Goal: Task Accomplishment & Management: Manage account settings

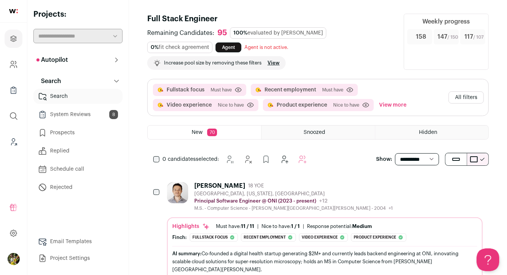
scroll to position [6, 0]
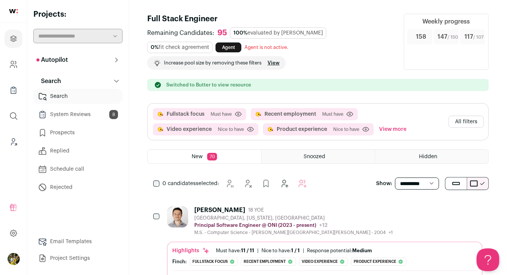
click at [461, 121] on button "All filters" at bounding box center [466, 122] width 35 height 12
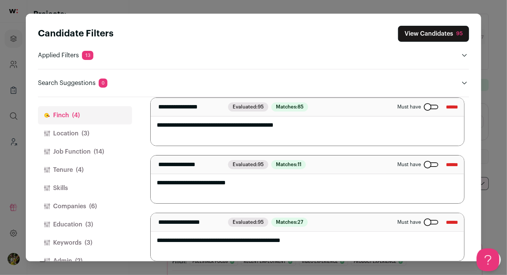
scroll to position [118, 0]
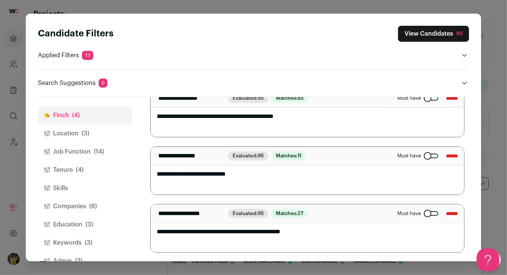
click at [435, 38] on button "View Candidates 95" at bounding box center [433, 34] width 71 height 16
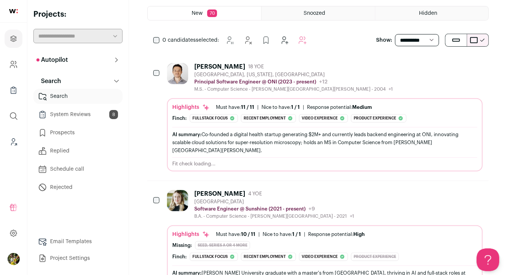
scroll to position [145, 0]
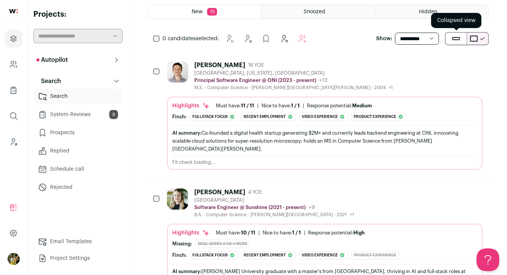
click at [448, 39] on button "submit" at bounding box center [456, 39] width 21 height 12
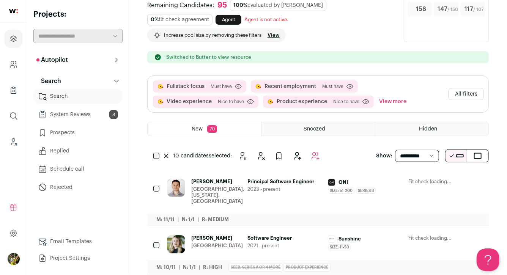
scroll to position [0, 0]
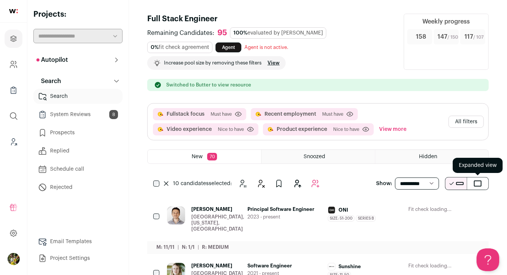
click at [484, 188] on button "submit" at bounding box center [478, 184] width 21 height 12
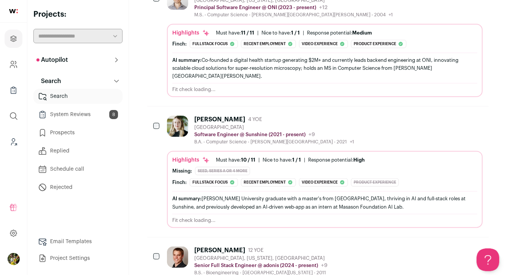
scroll to position [193, 0]
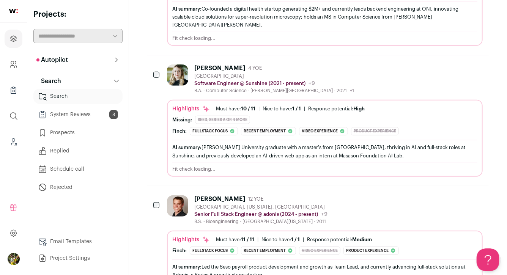
scroll to position [167, 0]
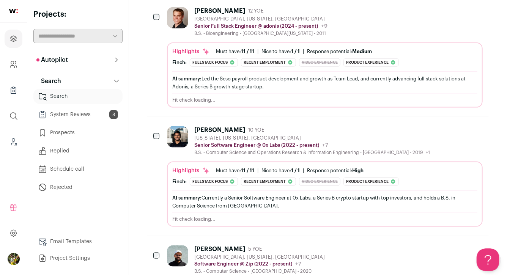
scroll to position [427, 0]
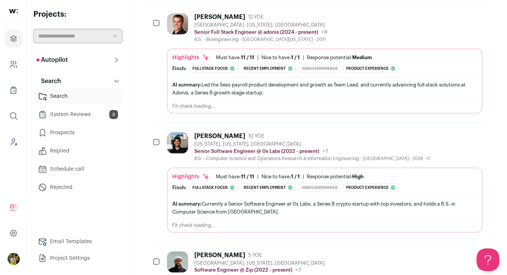
click at [141, 91] on main "Full Stack Engineer Remaining Candidates: 95 100% evaluated by Finch 0% fit che…" at bounding box center [318, 278] width 378 height 1411
click at [136, 47] on main "Full Stack Engineer Remaining Candidates: 95 100% evaluated by Finch 0% fit che…" at bounding box center [318, 278] width 378 height 1411
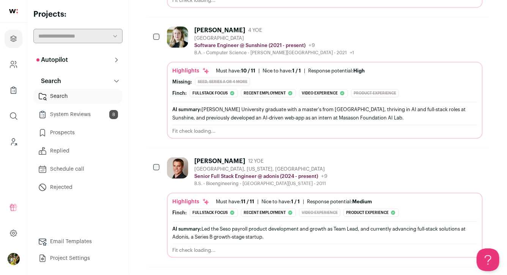
scroll to position [0, 0]
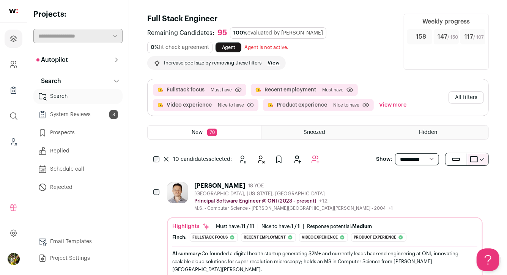
click at [318, 158] on icon "Add to Autopilot" at bounding box center [315, 159] width 9 height 9
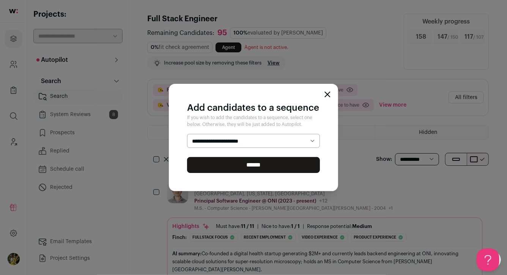
select select "*****"
click at [187, 134] on select "**********" at bounding box center [253, 141] width 133 height 14
click at [289, 164] on input "******" at bounding box center [253, 165] width 133 height 16
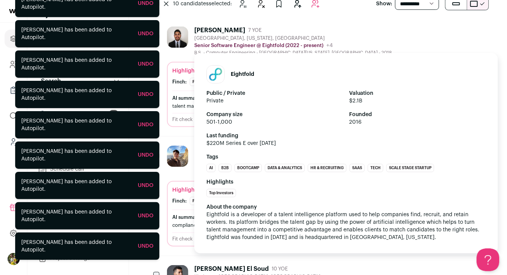
scroll to position [153, 0]
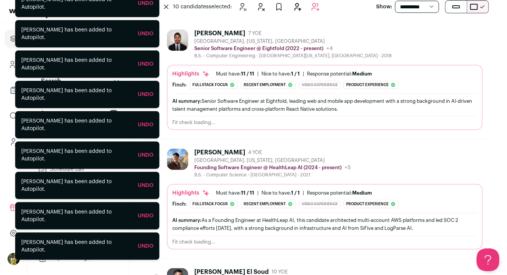
click at [165, 6] on icon at bounding box center [166, 7] width 5 height 5
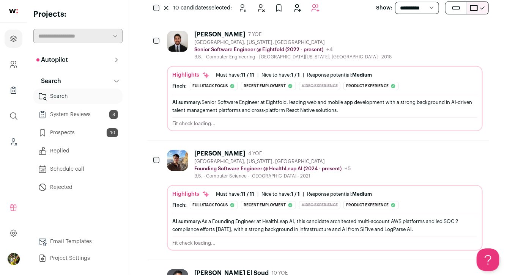
scroll to position [153, 0]
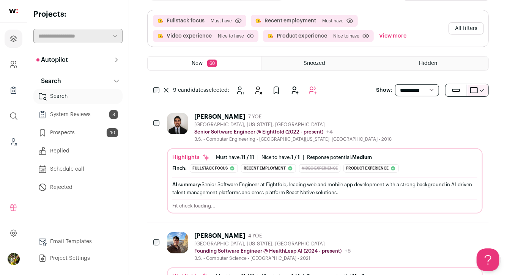
scroll to position [71, 0]
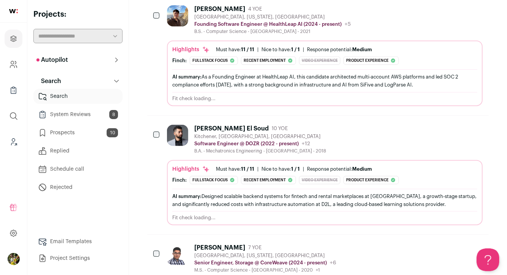
scroll to position [293, 0]
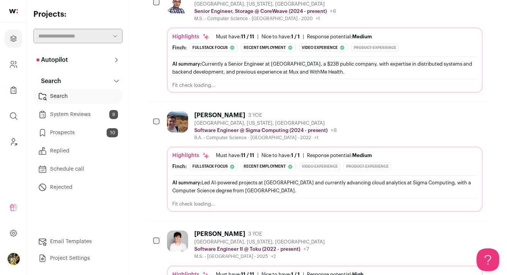
scroll to position [552, 0]
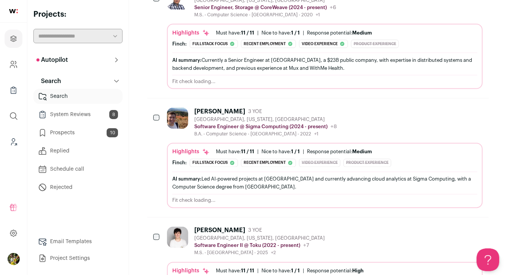
click at [143, 92] on main "Full Stack Engineer Remaining Candidates: 85 100% evaluated by Finch 100% fit c…" at bounding box center [318, 144] width 378 height 1392
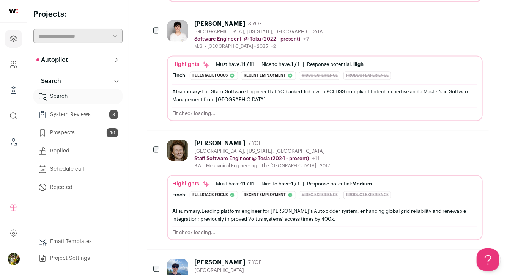
scroll to position [759, 0]
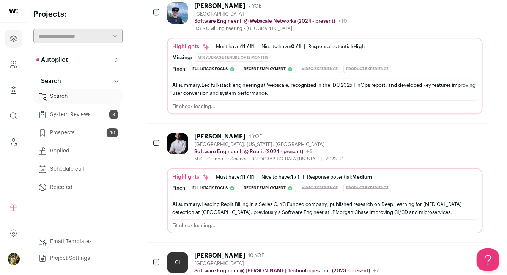
scroll to position [1015, 0]
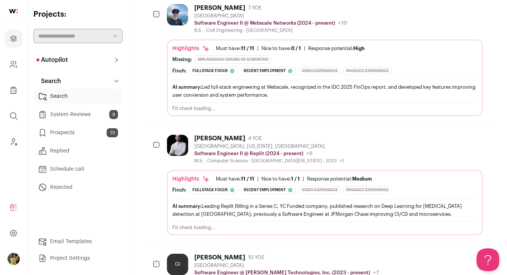
scroll to position [1014, 0]
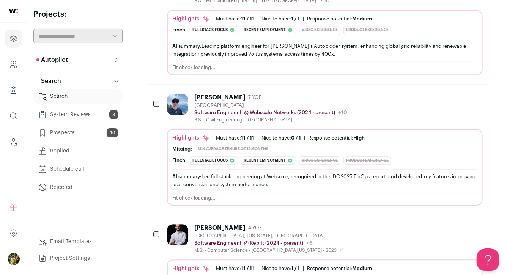
scroll to position [922, 0]
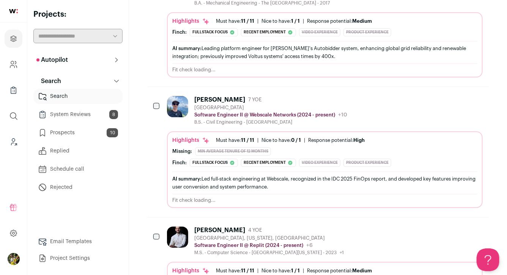
click at [226, 100] on div "John Voskuyl" at bounding box center [219, 100] width 51 height 8
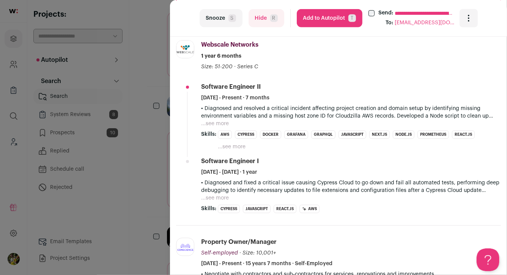
click at [217, 123] on button "...see more" at bounding box center [215, 124] width 28 height 8
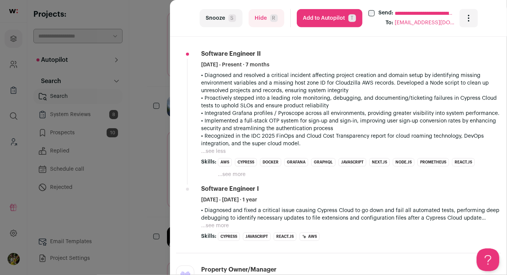
scroll to position [236, 0]
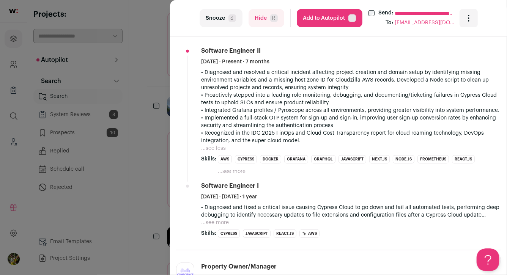
click at [234, 172] on button "...see more" at bounding box center [232, 172] width 28 height 8
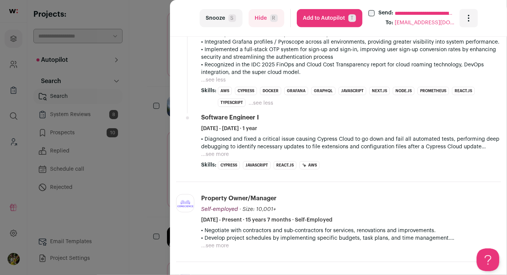
scroll to position [315, 0]
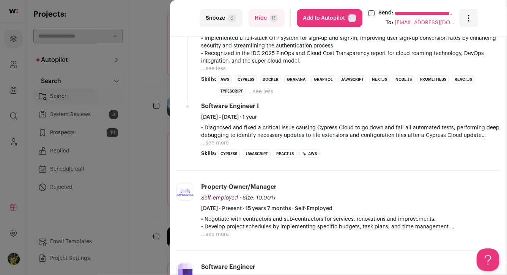
click at [226, 143] on button "...see more" at bounding box center [215, 143] width 28 height 8
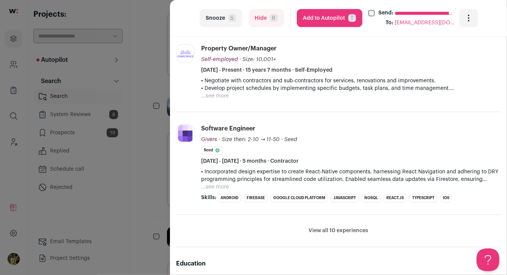
scroll to position [562, 0]
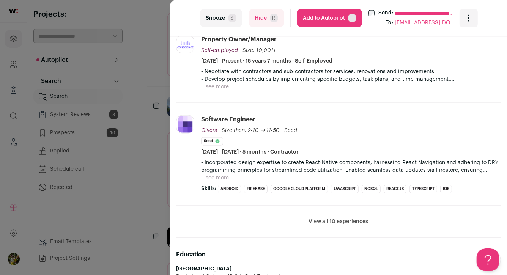
click at [333, 220] on button "View all 10 experiences" at bounding box center [339, 222] width 60 height 8
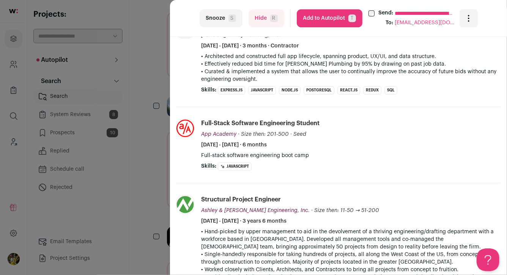
scroll to position [934, 0]
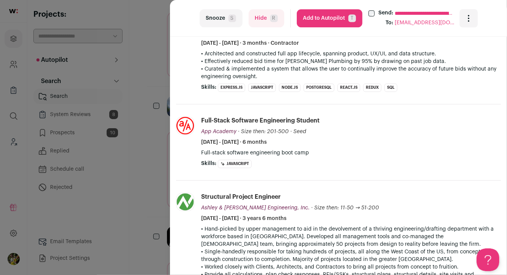
click at [163, 62] on div "**********" at bounding box center [253, 137] width 507 height 275
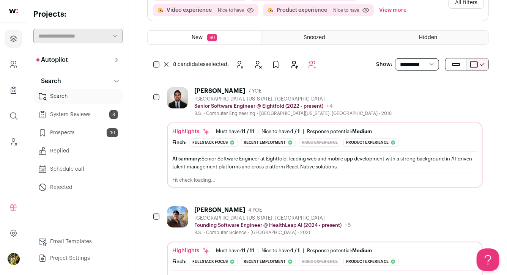
scroll to position [93, 0]
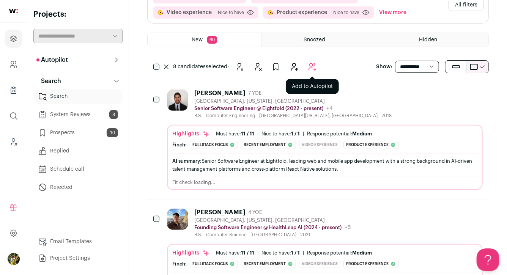
click at [314, 66] on icon "Add to Autopilot" at bounding box center [312, 66] width 9 height 9
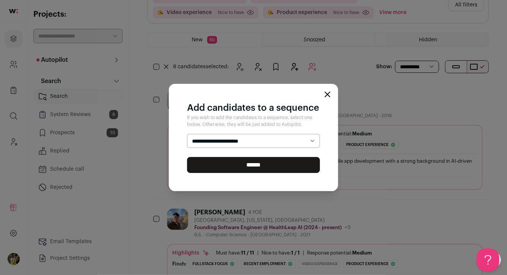
select select "*****"
click at [187, 134] on select "**********" at bounding box center [253, 141] width 133 height 14
click at [274, 162] on input "******" at bounding box center [253, 165] width 133 height 16
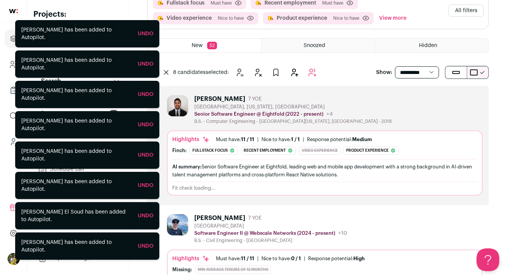
scroll to position [95, 0]
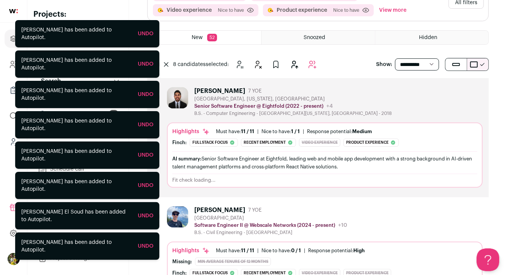
click at [372, 92] on div "Yash Kelkar 7 YOE San Francisco, California, United States Senior Software Engi…" at bounding box center [325, 101] width 316 height 29
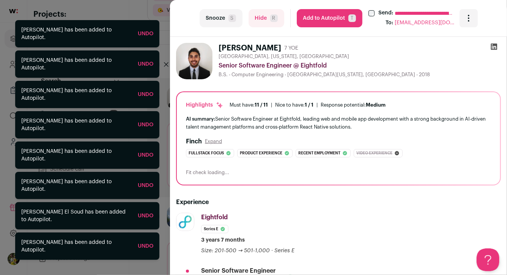
click at [270, 21] on span "R" at bounding box center [274, 18] width 8 height 8
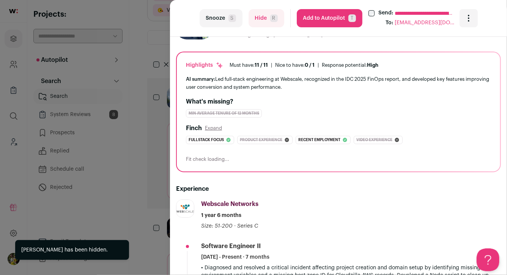
scroll to position [13, 0]
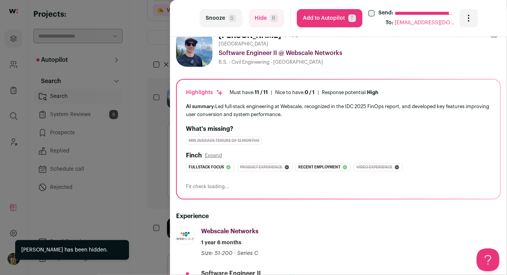
click at [266, 19] on button "Hide R" at bounding box center [267, 18] width 36 height 18
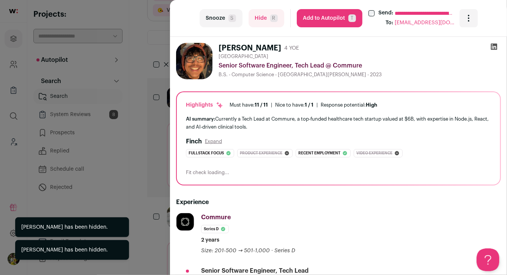
click at [160, 76] on div "**********" at bounding box center [253, 137] width 507 height 275
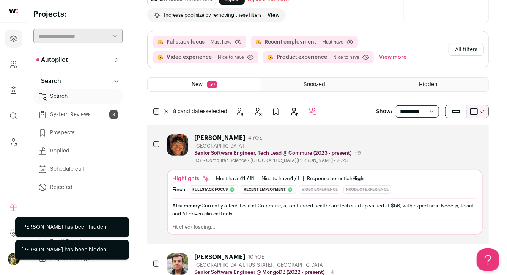
scroll to position [0, 0]
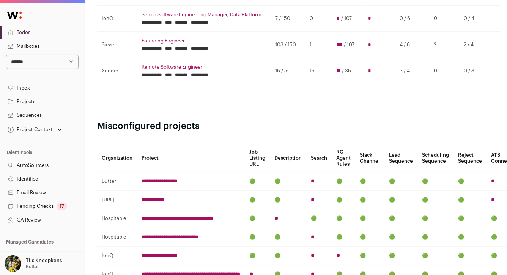
scroll to position [410, 0]
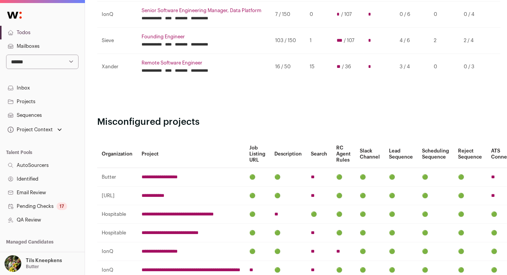
click at [184, 118] on h2 "Misconfigured projects" at bounding box center [296, 122] width 398 height 12
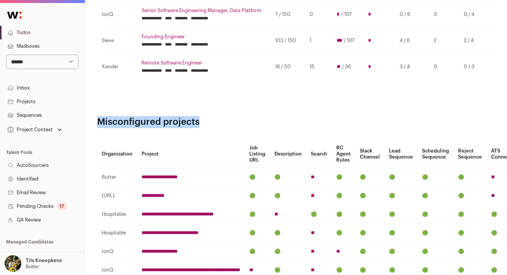
click at [184, 118] on h2 "Misconfigured projects" at bounding box center [296, 122] width 398 height 12
click at [183, 119] on h2 "Misconfigured projects" at bounding box center [296, 122] width 398 height 12
click at [189, 119] on h2 "Misconfigured projects" at bounding box center [296, 122] width 398 height 12
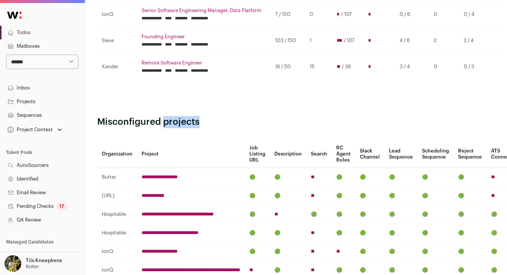
click at [189, 119] on h2 "Misconfigured projects" at bounding box center [296, 122] width 398 height 12
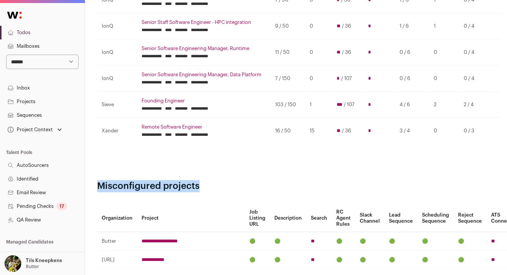
scroll to position [343, 0]
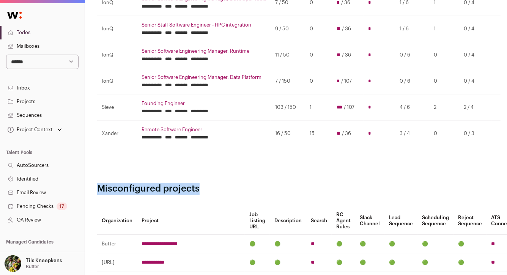
click at [182, 130] on link "Remote Software Engineer" at bounding box center [204, 130] width 125 height 6
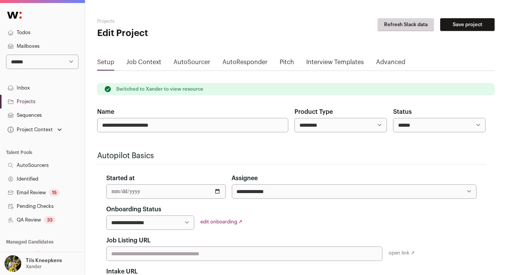
click at [49, 212] on link "Pending Checks" at bounding box center [42, 207] width 85 height 14
click at [49, 219] on div "33" at bounding box center [49, 221] width 11 height 8
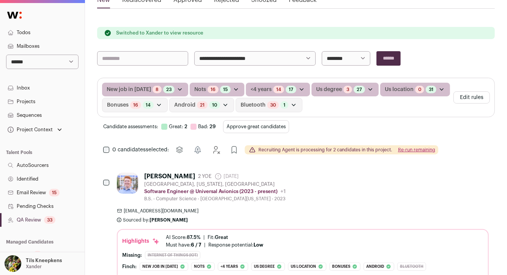
scroll to position [125, 0]
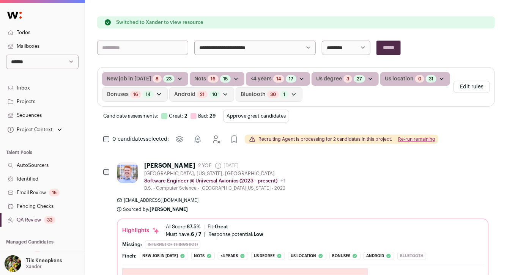
click at [233, 115] on button "Approve great candidates" at bounding box center [256, 116] width 66 height 13
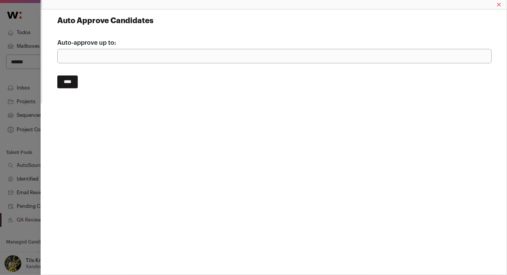
click at [70, 81] on input "****" at bounding box center [67, 82] width 21 height 13
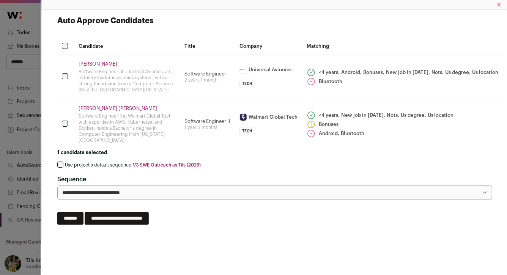
click at [78, 166] on label "Use project's default sequence: V3 SWE Outreach as Tils (2025)" at bounding box center [133, 165] width 136 height 6
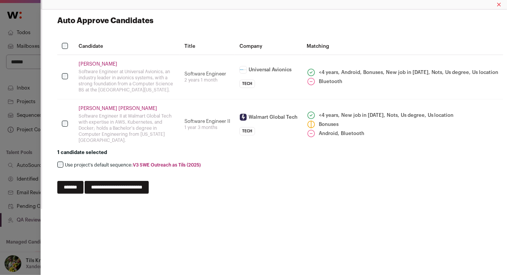
click at [102, 187] on input "**********" at bounding box center [117, 187] width 64 height 13
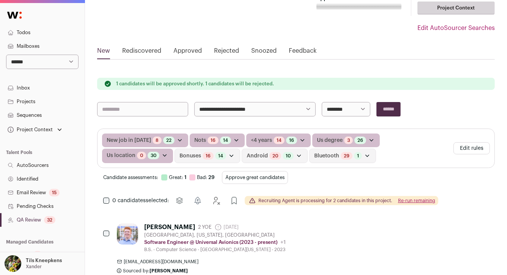
scroll to position [63, 0]
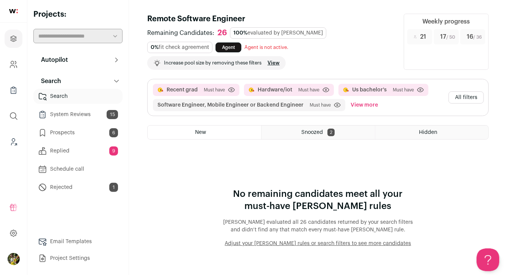
click at [113, 120] on link "System Reviews 15" at bounding box center [77, 114] width 89 height 15
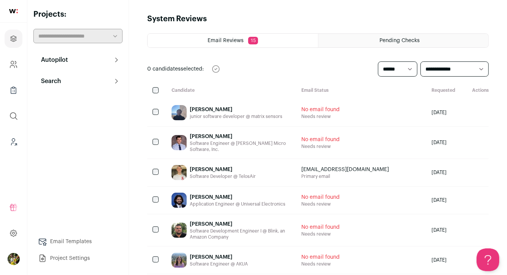
click at [85, 60] on button "Autopilot" at bounding box center [77, 59] width 89 height 15
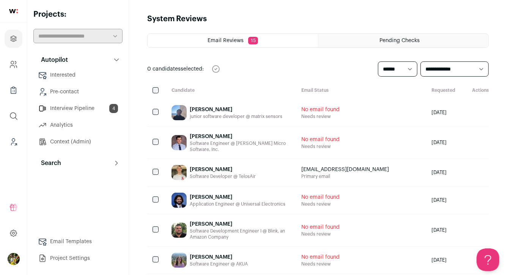
click at [98, 112] on link "Interview Pipeline 4" at bounding box center [77, 108] width 89 height 15
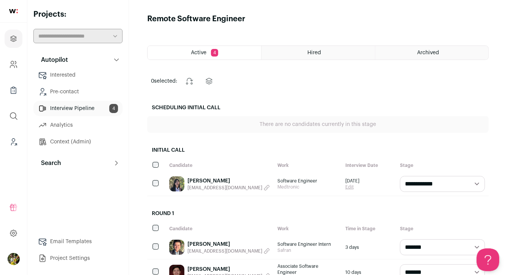
click at [120, 58] on button "Autopilot" at bounding box center [77, 59] width 89 height 15
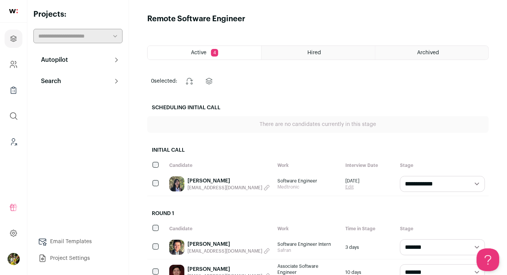
click at [120, 58] on button "Autopilot" at bounding box center [77, 59] width 89 height 15
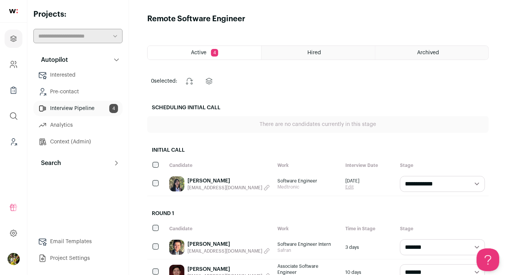
click at [117, 159] on button "Search" at bounding box center [77, 163] width 89 height 15
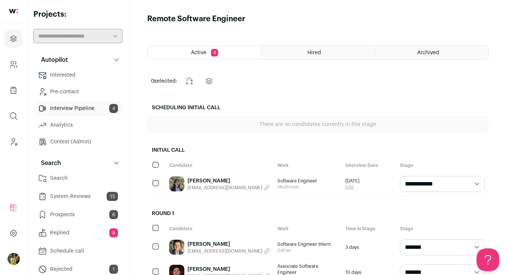
click at [144, 122] on main "Remote Software Engineer Active 4 Hired Archived 0 selected: Change stage Chang…" at bounding box center [318, 225] width 378 height 451
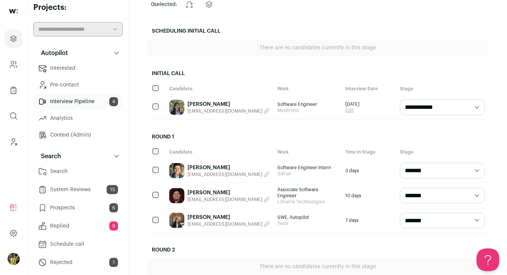
scroll to position [76, 0]
click at [93, 178] on link "Search" at bounding box center [77, 171] width 89 height 15
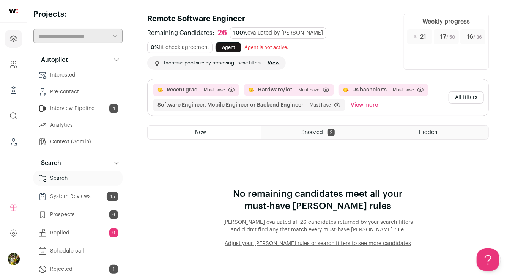
click at [476, 101] on button "All filters" at bounding box center [466, 98] width 35 height 12
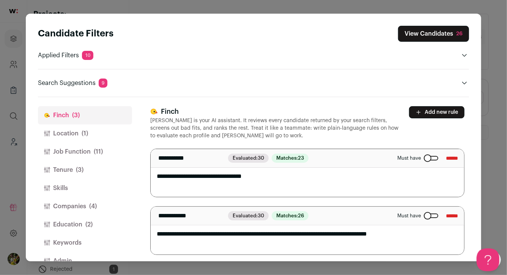
click at [96, 132] on button "Location (1)" at bounding box center [85, 134] width 94 height 18
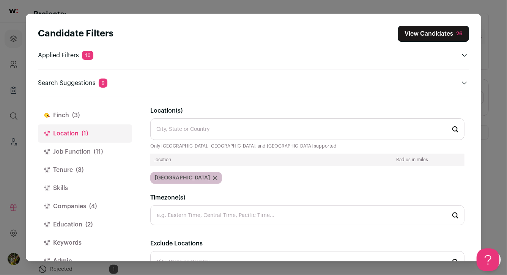
click at [83, 115] on button "Finch (3)" at bounding box center [85, 115] width 94 height 18
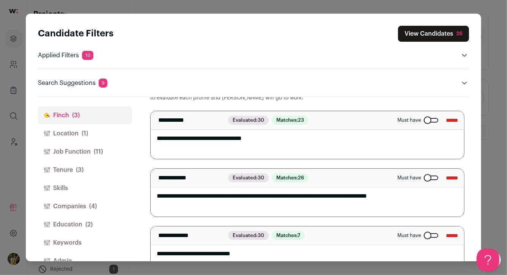
scroll to position [51, 0]
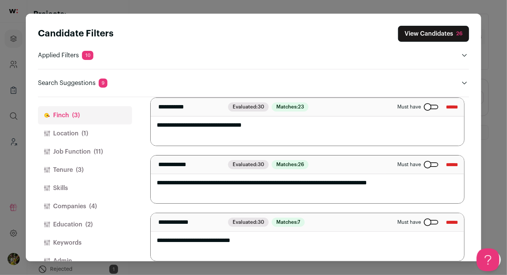
click at [424, 164] on div "Close modal via background" at bounding box center [431, 165] width 14 height 5
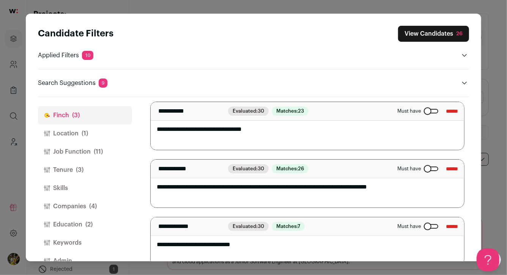
scroll to position [60, 0]
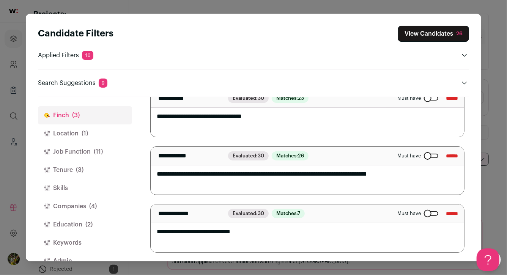
click at [99, 137] on button "Location (1)" at bounding box center [85, 134] width 94 height 18
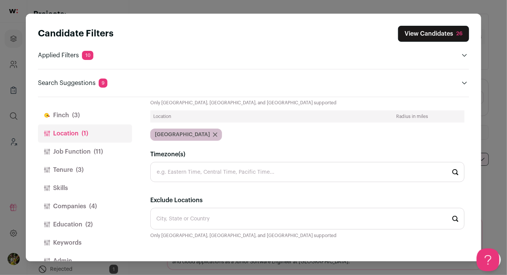
scroll to position [43, 0]
click at [97, 149] on span "(11)" at bounding box center [98, 151] width 9 height 9
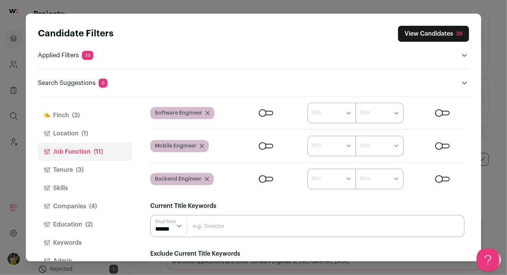
scroll to position [17, 0]
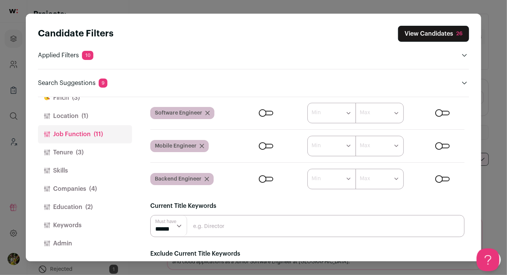
click at [96, 152] on button "Tenure (3)" at bounding box center [85, 153] width 94 height 18
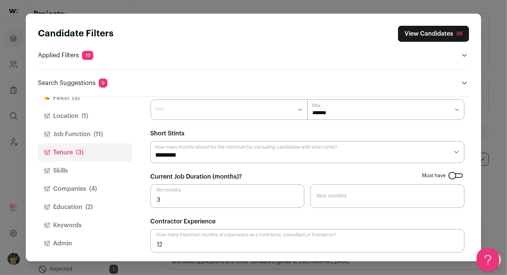
scroll to position [5, 0]
click at [99, 189] on button "Companies (4)" at bounding box center [85, 189] width 94 height 18
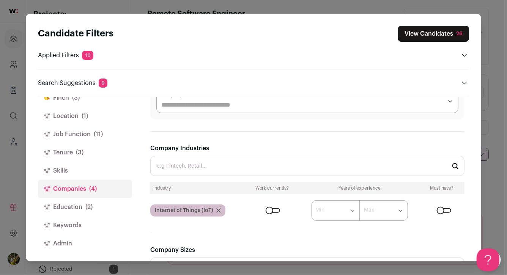
scroll to position [90, 0]
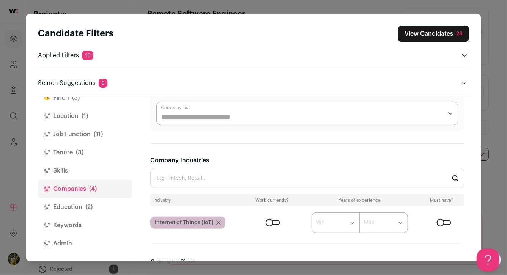
click at [270, 222] on div "Close modal via background" at bounding box center [273, 223] width 14 height 5
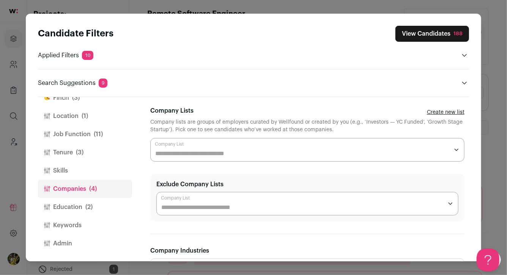
scroll to position [0, 0]
click at [91, 203] on span "(2)" at bounding box center [88, 207] width 7 height 9
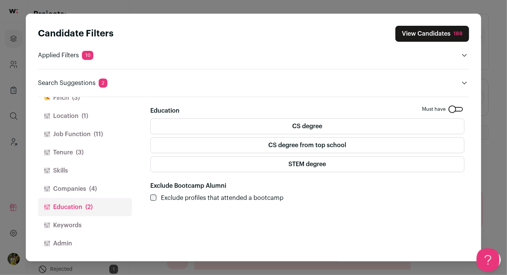
click at [194, 132] on label "CS degree" at bounding box center [307, 127] width 315 height 16
click at [438, 32] on button "View Candidates 23" at bounding box center [433, 34] width 71 height 16
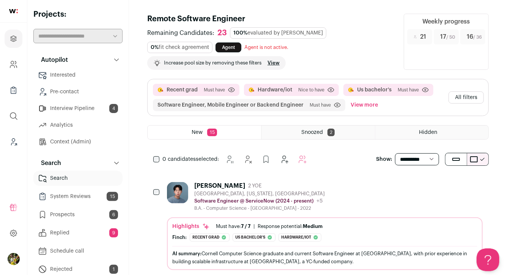
click at [466, 93] on button "All filters" at bounding box center [466, 98] width 35 height 12
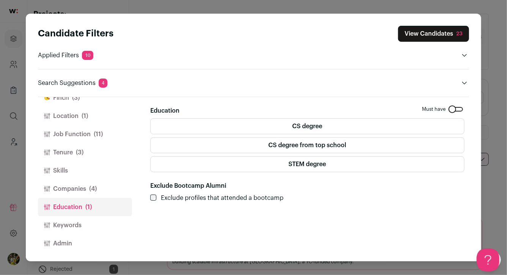
click at [85, 170] on button "Skills" at bounding box center [85, 171] width 94 height 18
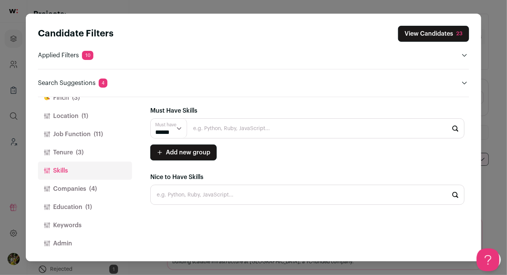
click at [199, 134] on input "Close modal via background" at bounding box center [307, 129] width 315 height 20
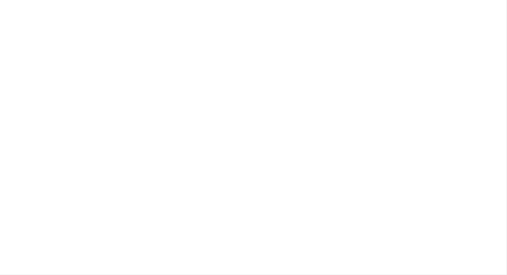
type input "C++"
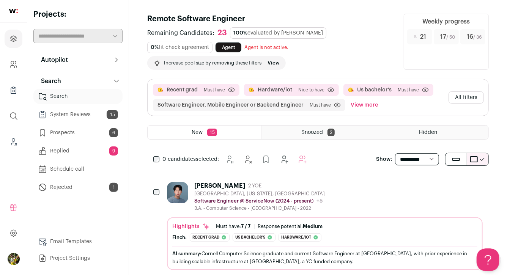
click at [471, 100] on button "All filters" at bounding box center [466, 98] width 35 height 12
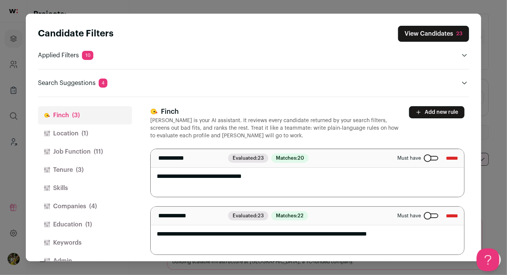
click at [121, 169] on button "Tenure (3)" at bounding box center [85, 170] width 94 height 18
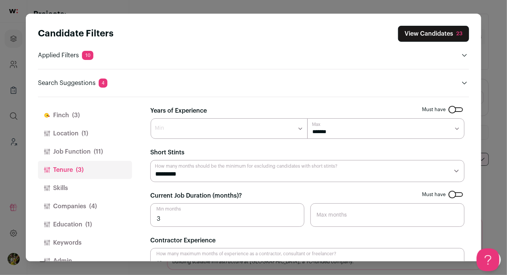
click at [102, 186] on button "Skills" at bounding box center [85, 188] width 94 height 18
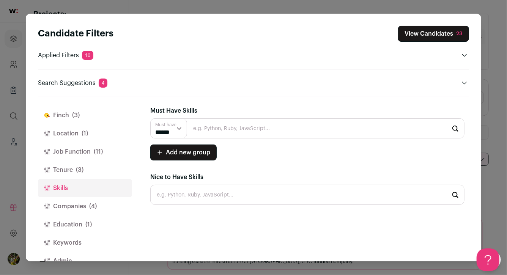
scroll to position [17, 0]
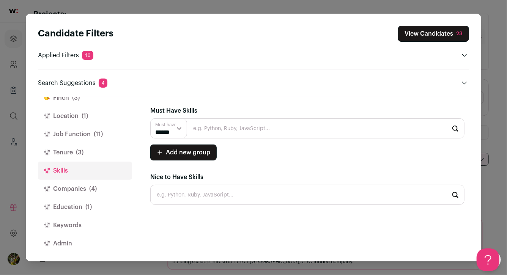
click at [230, 124] on input "Close modal via background" at bounding box center [307, 129] width 315 height 20
type input "C++"
click at [217, 149] on li "C++" at bounding box center [308, 149] width 314 height 20
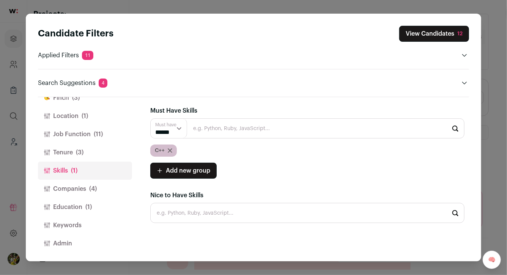
click at [440, 30] on button "View Candidates 12" at bounding box center [435, 34] width 70 height 16
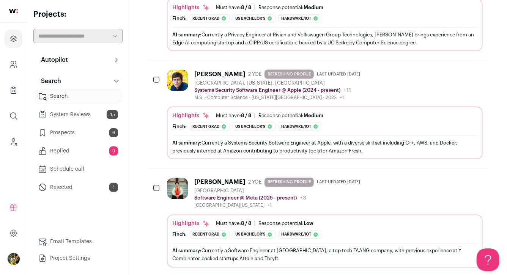
scroll to position [545, 0]
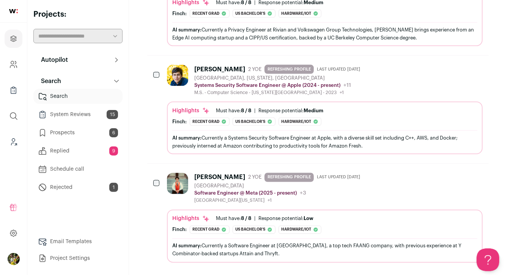
click at [191, 226] on div "Highlights Must have: 8 / 8 How many must haves have been fulfilled? | Response…" at bounding box center [324, 238] width 305 height 46
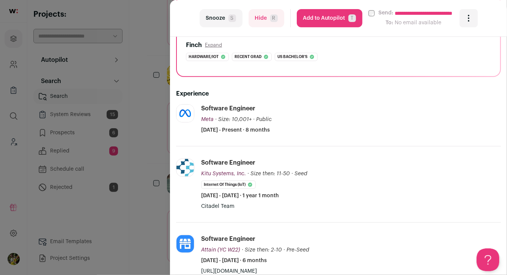
scroll to position [116, 0]
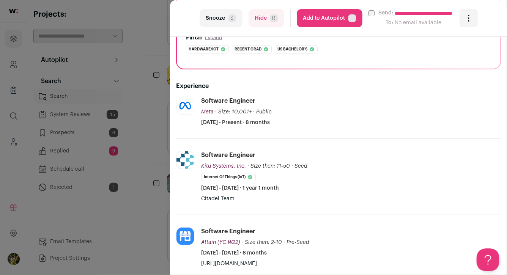
click at [158, 147] on div "**********" at bounding box center [253, 137] width 507 height 275
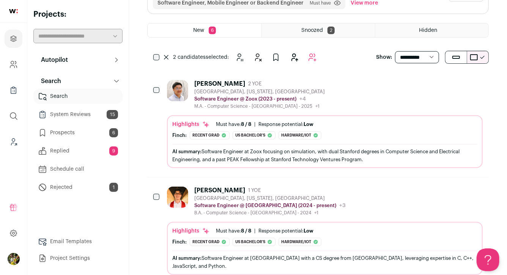
scroll to position [0, 0]
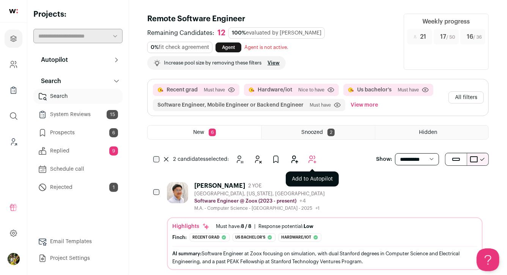
click at [306, 154] on button "Add to Autopilot" at bounding box center [312, 159] width 15 height 15
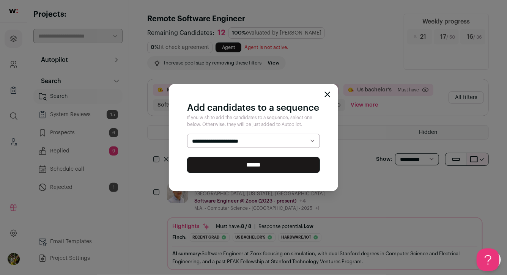
select select "*****"
click at [187, 134] on select "**********" at bounding box center [253, 141] width 133 height 14
click at [292, 161] on input "******" at bounding box center [253, 165] width 133 height 16
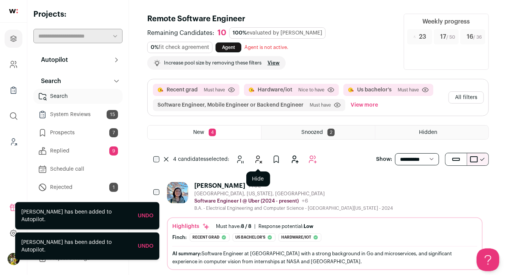
click at [264, 165] on button "Hide" at bounding box center [258, 159] width 15 height 15
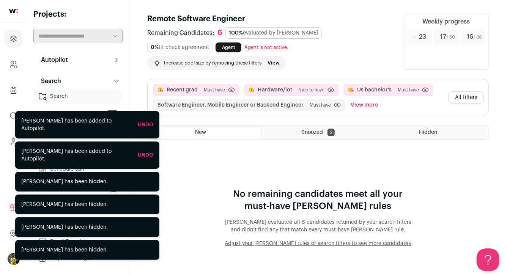
click at [475, 93] on button "All filters" at bounding box center [466, 98] width 35 height 12
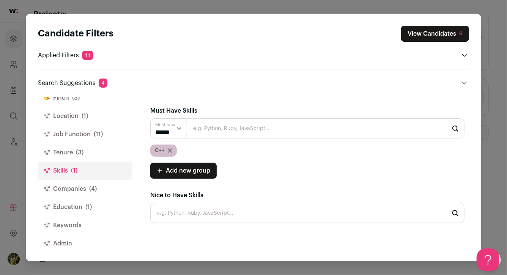
click at [77, 190] on button "Companies (4)" at bounding box center [85, 189] width 94 height 18
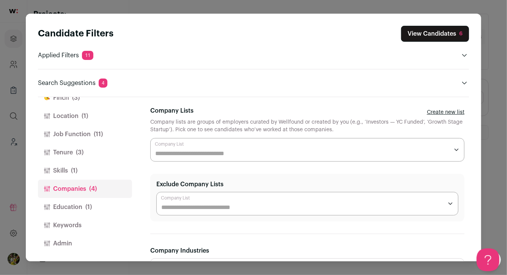
click at [82, 205] on button "Education (1)" at bounding box center [85, 207] width 94 height 18
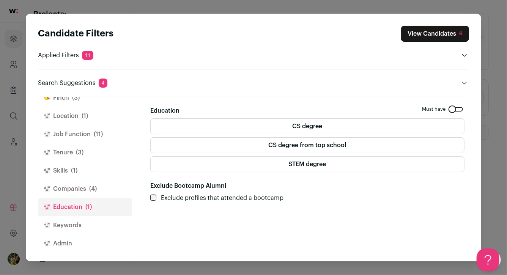
click at [281, 127] on label "CS degree" at bounding box center [307, 127] width 315 height 16
click at [432, 34] on button "View Candidates 100" at bounding box center [432, 34] width 74 height 16
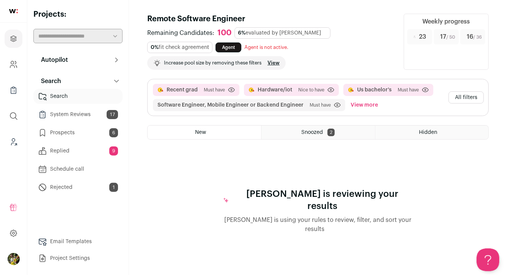
click at [473, 100] on button "All filters" at bounding box center [466, 98] width 35 height 12
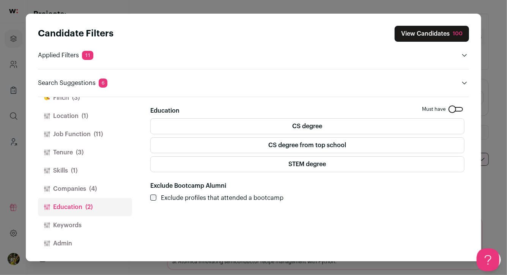
click at [97, 169] on button "Skills (1)" at bounding box center [85, 171] width 94 height 18
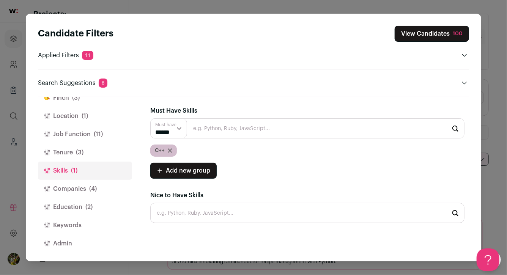
click at [190, 129] on input "Close modal via background" at bounding box center [307, 129] width 315 height 20
click at [199, 126] on input "Close modal via background" at bounding box center [307, 129] width 315 height 20
click at [191, 145] on li "Android" at bounding box center [308, 149] width 314 height 20
type input "Android"
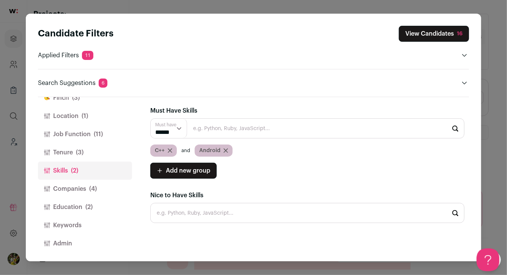
click at [411, 35] on button "View Candidates 16" at bounding box center [434, 34] width 70 height 16
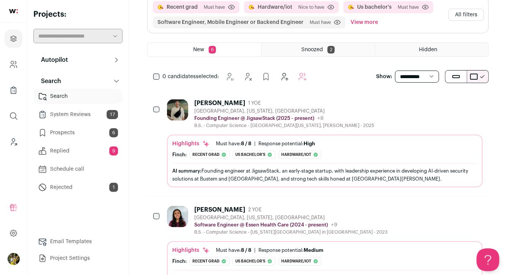
scroll to position [87, 0]
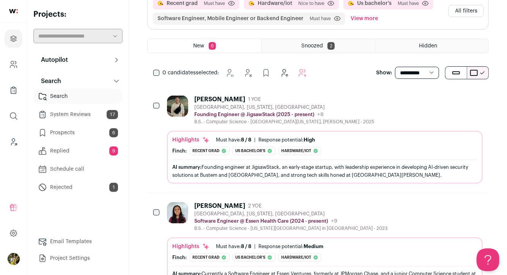
click at [411, 96] on icon "Hide" at bounding box center [415, 99] width 9 height 9
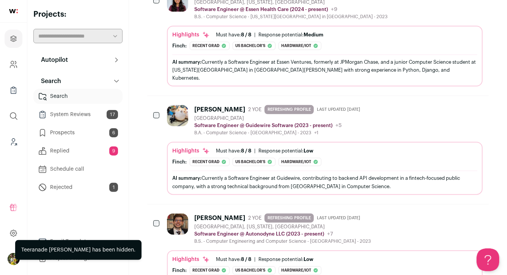
scroll to position [191, 0]
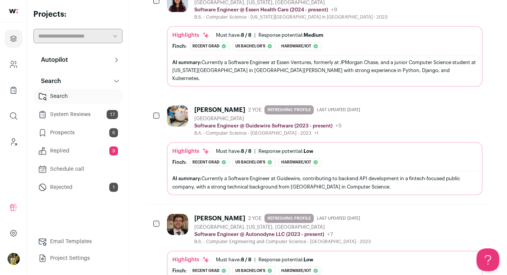
click at [420, 102] on button "Hide" at bounding box center [415, 109] width 16 height 16
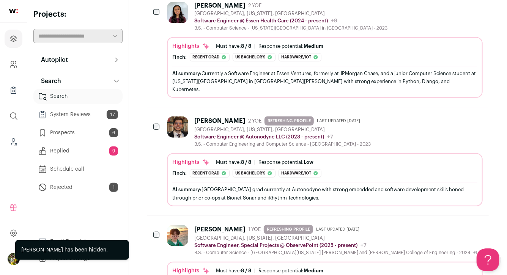
scroll to position [179, 0]
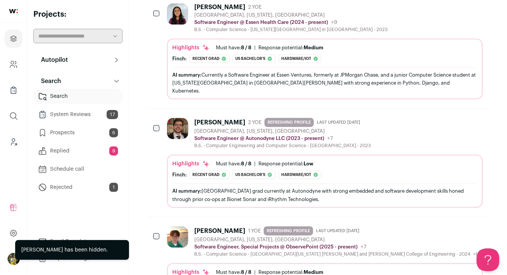
click at [423, 79] on div "AI summary: Currently a Software Engineer at Essen Ventures, formerly at JPMorg…" at bounding box center [324, 83] width 305 height 24
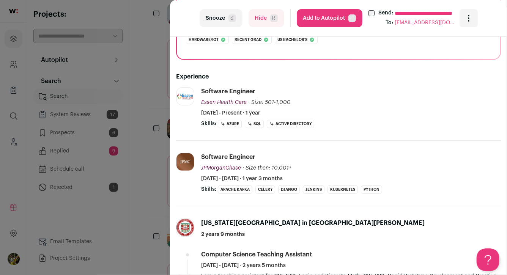
scroll to position [124, 0]
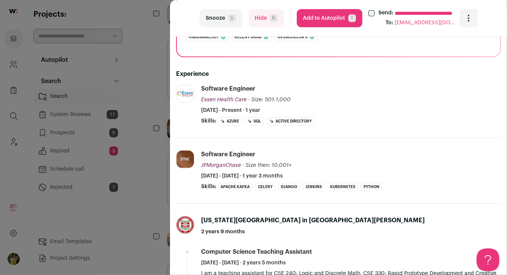
click at [277, 21] on span "R" at bounding box center [274, 18] width 8 height 8
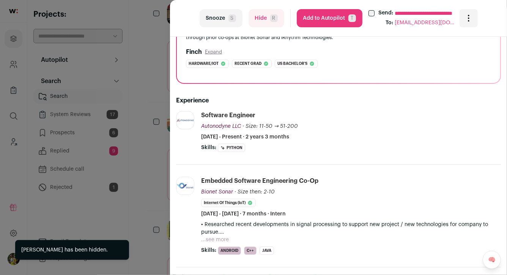
scroll to position [0, 0]
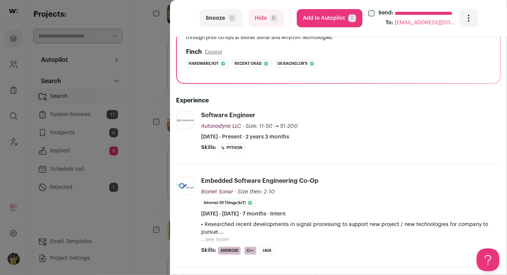
click at [326, 25] on button "Add to Autopilot T" at bounding box center [330, 18] width 66 height 18
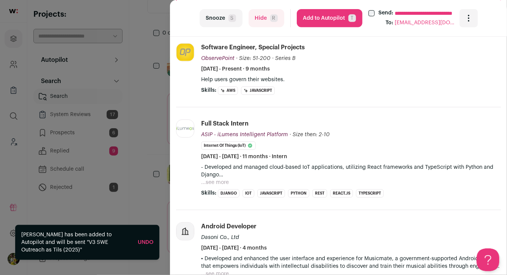
scroll to position [158, 0]
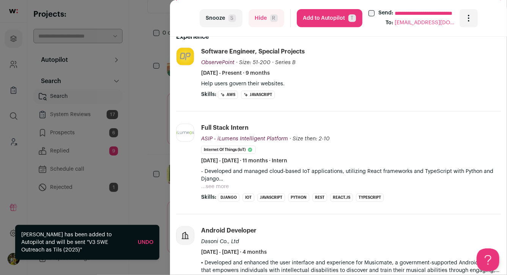
click at [164, 123] on div "**********" at bounding box center [253, 137] width 507 height 275
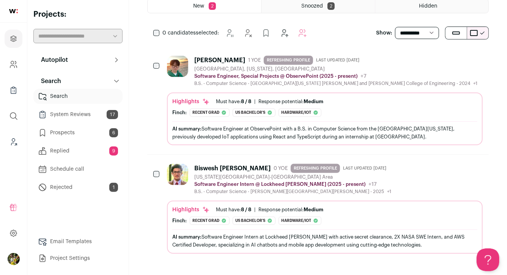
click at [233, 173] on div "Biswesh Dhungana 0 YOE REFRESHING PROFILE Last updated 7/31/2025 Washington DC-…" at bounding box center [292, 179] width 197 height 31
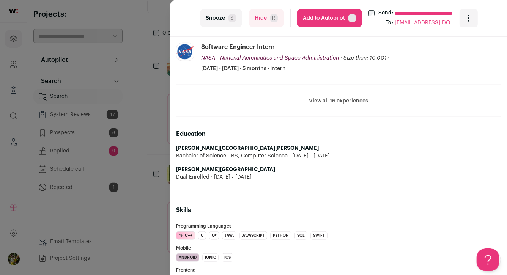
scroll to position [297, 0]
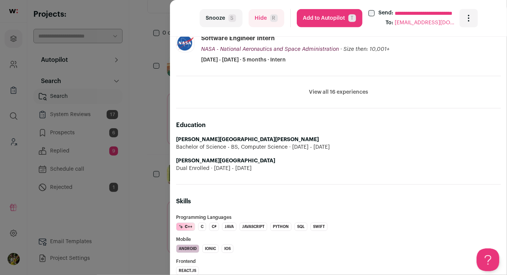
click at [324, 22] on button "Add to Autopilot T" at bounding box center [330, 18] width 66 height 18
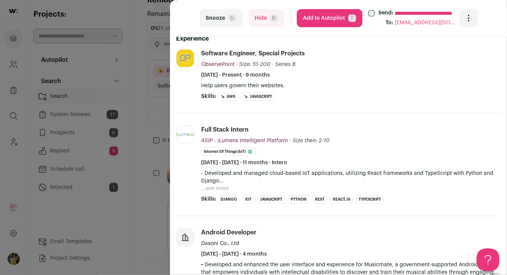
scroll to position [156, 0]
click at [267, 22] on button "Hide R" at bounding box center [267, 18] width 36 height 18
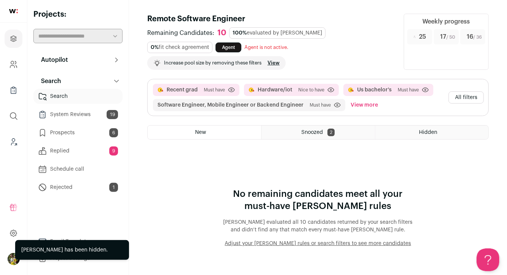
scroll to position [0, 0]
click at [462, 101] on button "All filters" at bounding box center [466, 98] width 35 height 12
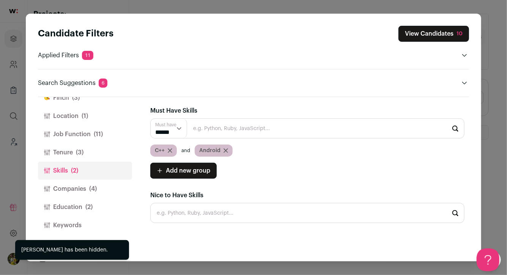
click at [226, 149] on icon "Close modal via background" at bounding box center [226, 151] width 5 height 5
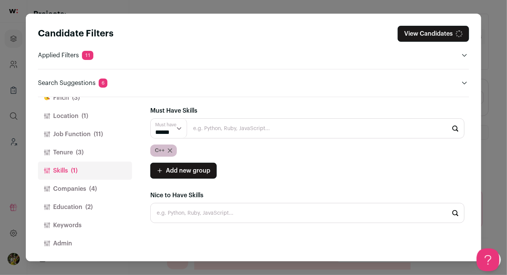
click at [71, 220] on button "Keywords" at bounding box center [85, 226] width 94 height 18
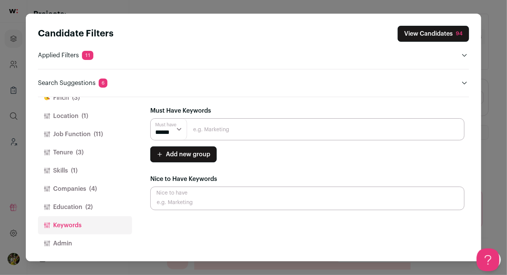
click at [204, 131] on input "Close modal via background" at bounding box center [307, 130] width 315 height 22
type input "C++"
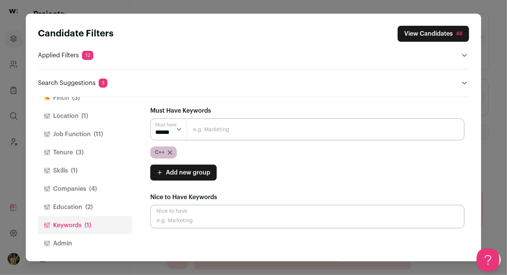
click at [445, 40] on button "View Candidates 48" at bounding box center [433, 34] width 71 height 16
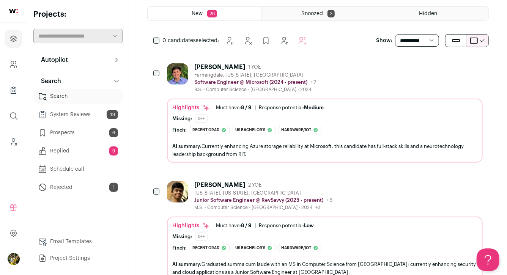
scroll to position [120, 0]
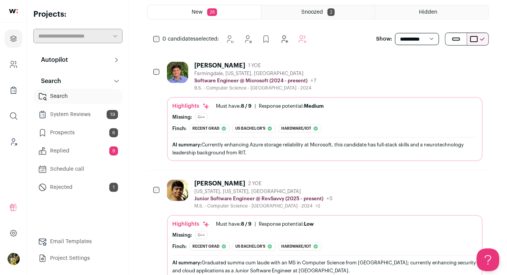
click at [353, 82] on div "Alex Burbano 1 YOE Farmingdale, New York, United States Software Engineer @ Mic…" at bounding box center [325, 76] width 316 height 29
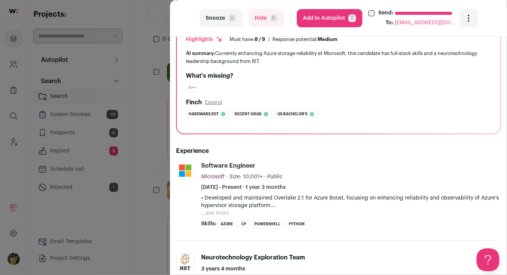
scroll to position [75, 0]
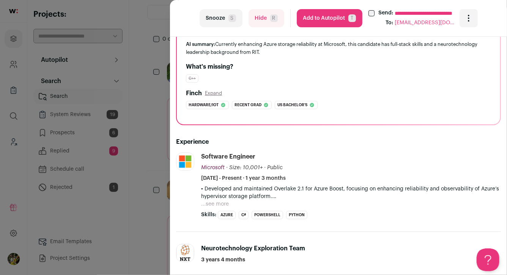
click at [223, 206] on button "...see more" at bounding box center [215, 205] width 28 height 8
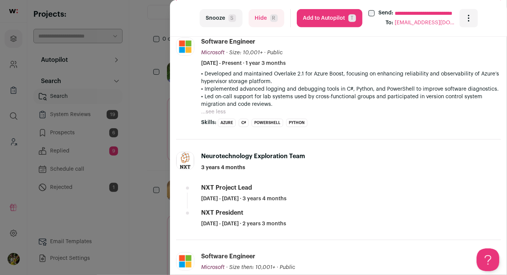
scroll to position [191, 0]
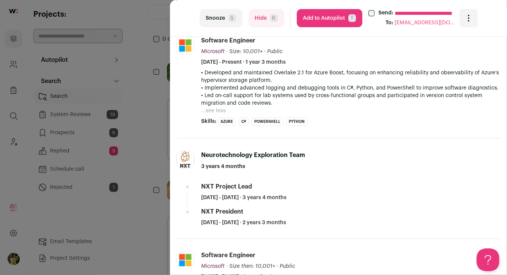
click at [269, 21] on button "Hide R" at bounding box center [267, 18] width 36 height 18
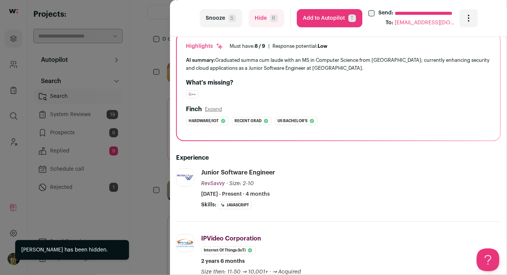
scroll to position [63, 0]
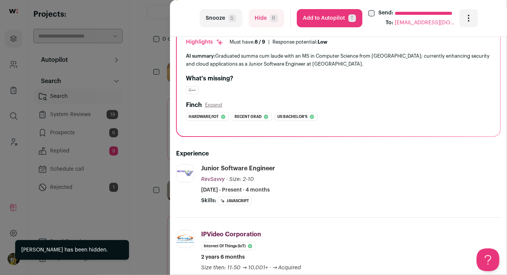
click at [266, 19] on button "Hide R" at bounding box center [267, 18] width 36 height 18
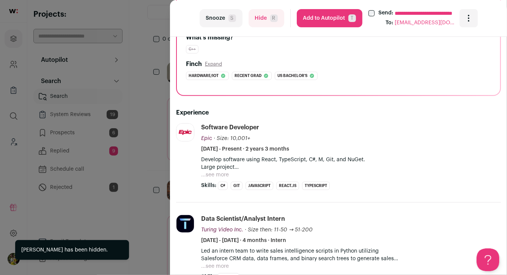
scroll to position [120, 0]
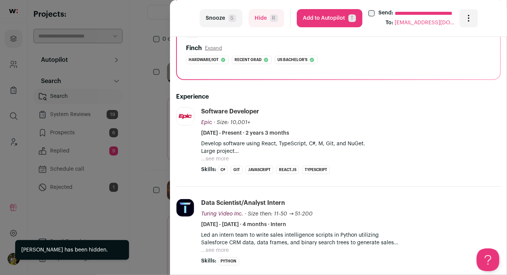
click at [219, 160] on button "...see more" at bounding box center [215, 159] width 28 height 8
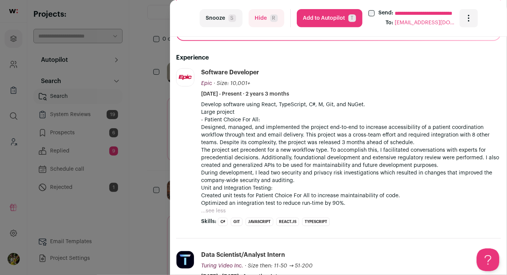
scroll to position [160, 0]
click at [278, 19] on button "Hide R" at bounding box center [267, 18] width 36 height 18
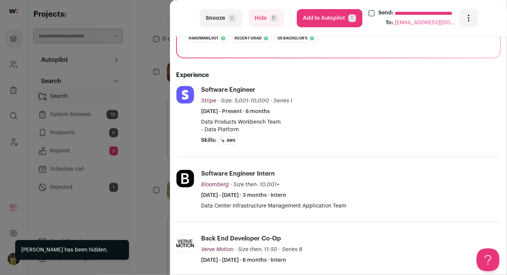
scroll to position [162, 0]
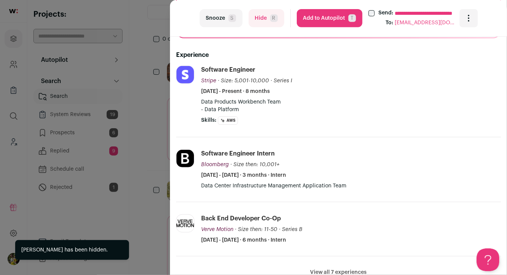
click at [273, 17] on span "R" at bounding box center [274, 18] width 8 height 8
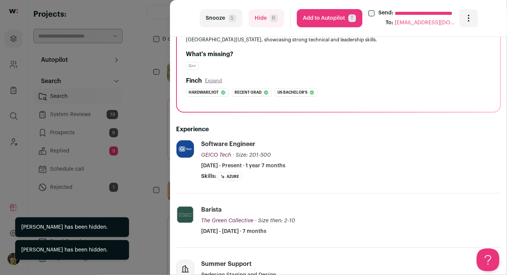
scroll to position [95, 0]
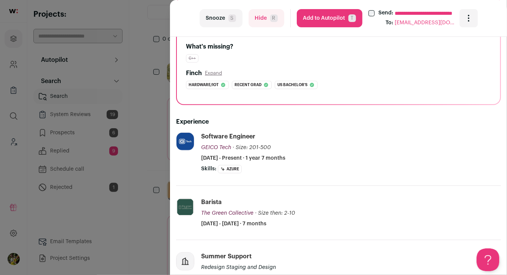
click at [164, 114] on div "**********" at bounding box center [253, 137] width 507 height 275
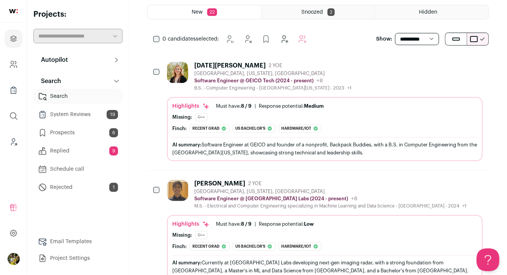
scroll to position [0, 0]
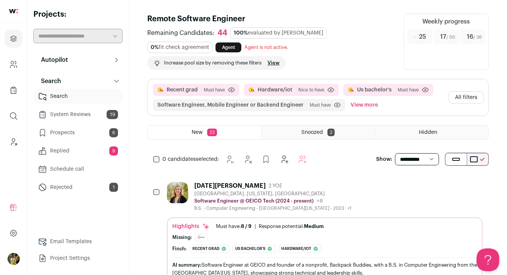
click at [460, 98] on button "All filters" at bounding box center [466, 98] width 35 height 12
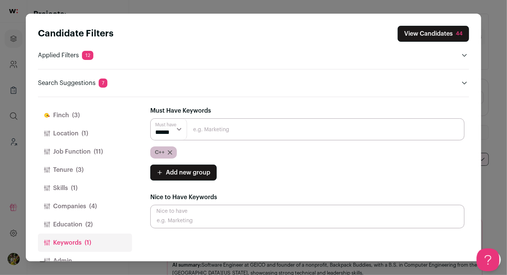
click at [87, 116] on button "Finch (3)" at bounding box center [85, 115] width 94 height 18
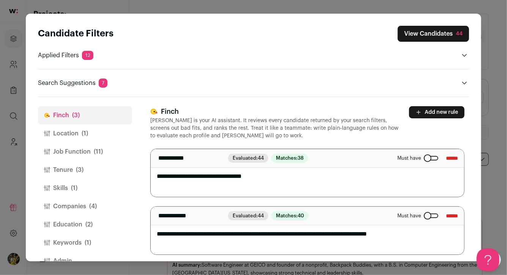
click at [429, 109] on button "Add new rule" at bounding box center [436, 112] width 55 height 12
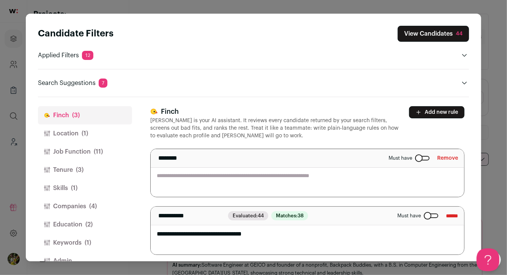
click at [388, 172] on textarea "Close modal via background" at bounding box center [308, 173] width 314 height 48
drag, startPoint x: 201, startPoint y: 179, endPoint x: 267, endPoint y: 177, distance: 66.5
click at [264, 177] on textarea "**********" at bounding box center [308, 173] width 314 height 48
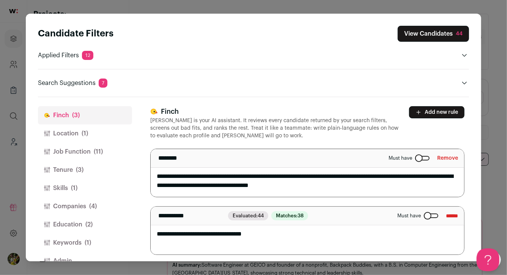
drag, startPoint x: 308, startPoint y: 187, endPoint x: 377, endPoint y: 186, distance: 69.1
click at [371, 187] on textarea "**********" at bounding box center [308, 173] width 314 height 48
click at [387, 184] on textarea "**********" at bounding box center [308, 173] width 314 height 48
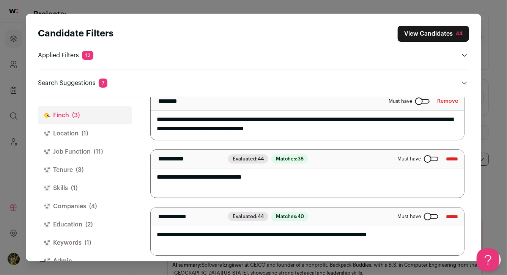
scroll to position [59, 0]
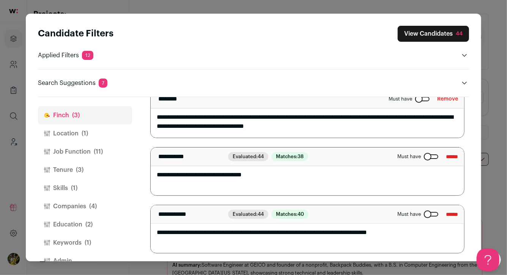
click at [311, 116] on textarea "**********" at bounding box center [308, 114] width 314 height 48
click at [360, 126] on textarea "**********" at bounding box center [308, 114] width 314 height 48
click at [381, 119] on textarea "**********" at bounding box center [308, 114] width 314 height 48
click at [381, 123] on textarea "**********" at bounding box center [308, 114] width 314 height 48
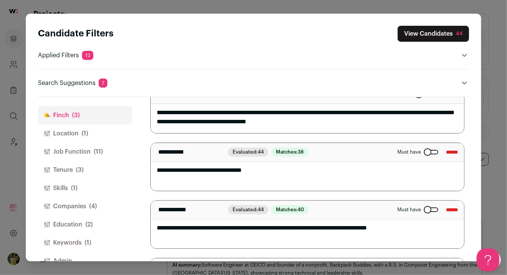
scroll to position [0, 0]
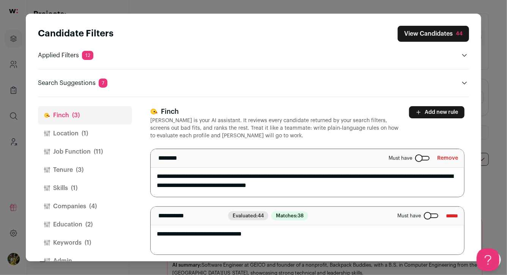
type textarea "**********"
click at [432, 32] on button "View Candidates 44" at bounding box center [433, 34] width 71 height 16
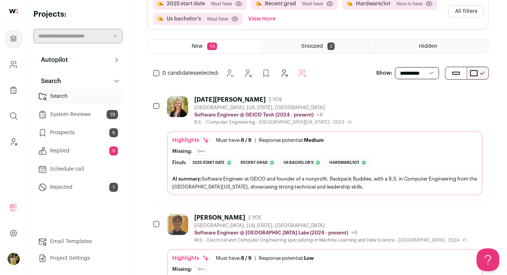
scroll to position [87, 0]
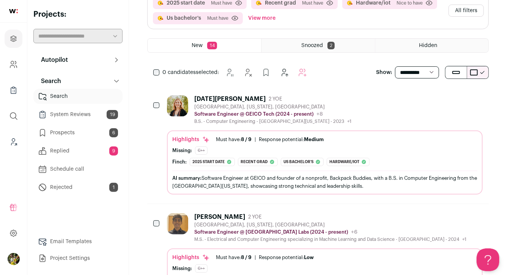
click at [266, 104] on div "Denver, Colorado, United States" at bounding box center [272, 107] width 157 height 6
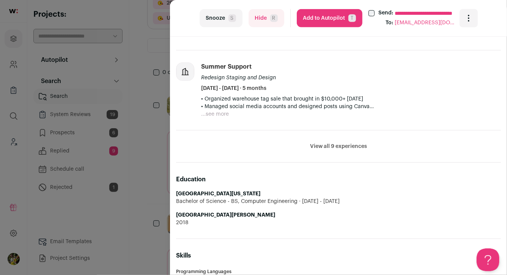
scroll to position [252, 0]
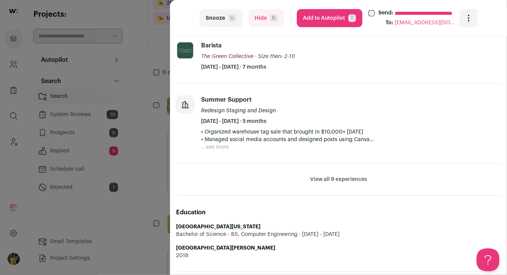
click at [336, 180] on button "View all 9 experiences" at bounding box center [338, 180] width 57 height 8
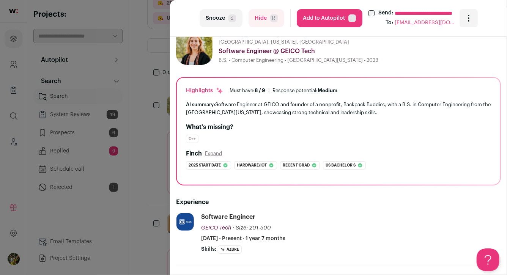
scroll to position [0, 0]
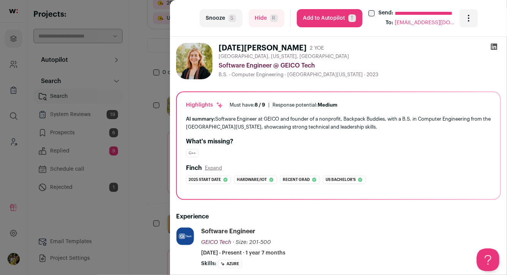
click at [265, 19] on button "Hide R" at bounding box center [267, 18] width 36 height 18
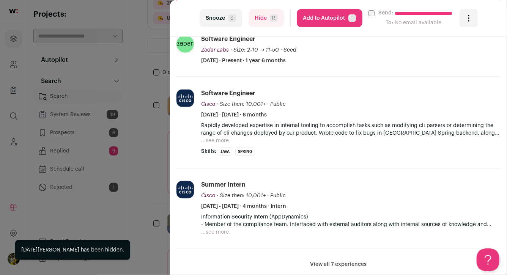
scroll to position [208, 0]
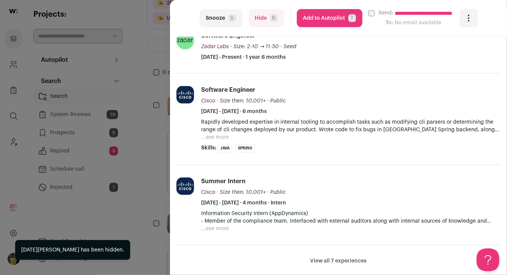
click at [221, 138] on button "...see more" at bounding box center [215, 138] width 28 height 8
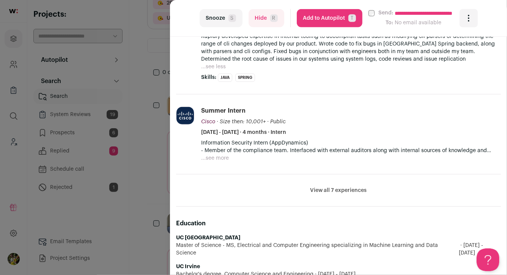
scroll to position [289, 0]
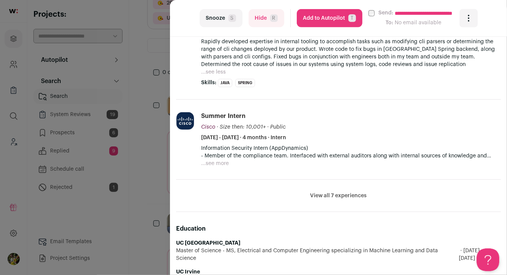
click at [336, 199] on button "View all 7 experiences" at bounding box center [339, 196] width 57 height 8
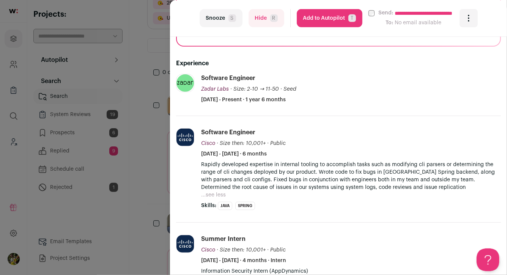
scroll to position [47, 0]
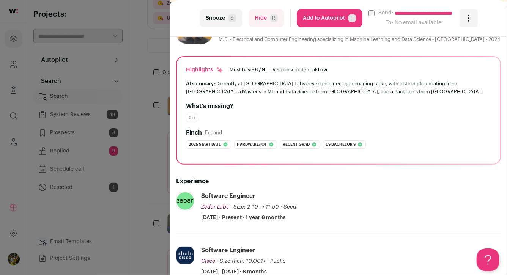
click at [337, 20] on button "Add to Autopilot T" at bounding box center [330, 18] width 66 height 18
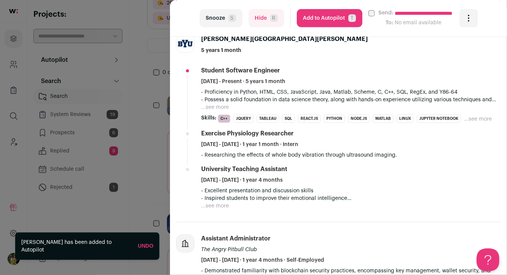
scroll to position [207, 0]
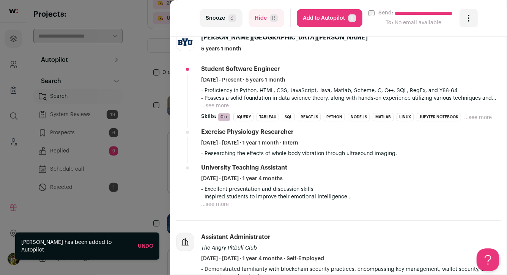
click at [275, 17] on span "R" at bounding box center [274, 18] width 8 height 8
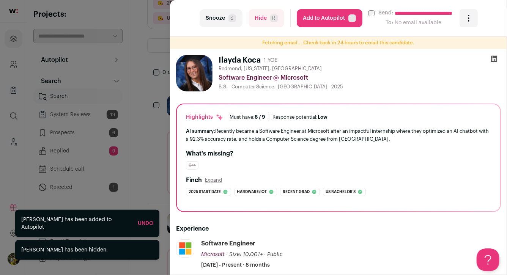
click at [156, 85] on div "**********" at bounding box center [253, 137] width 507 height 275
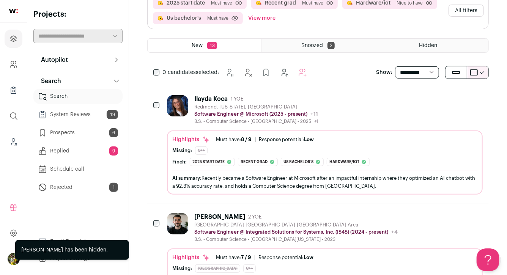
click at [471, 9] on button "All filters" at bounding box center [466, 11] width 35 height 12
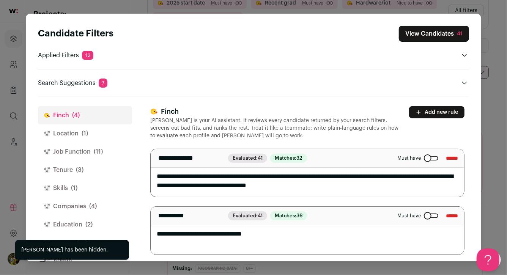
scroll to position [17, 0]
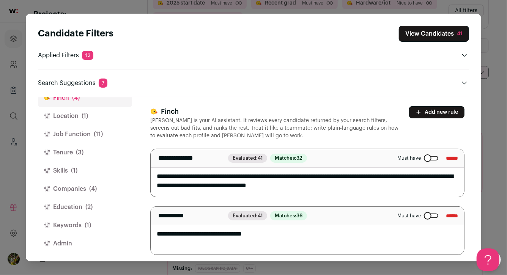
click at [83, 244] on button "Admin" at bounding box center [85, 244] width 94 height 18
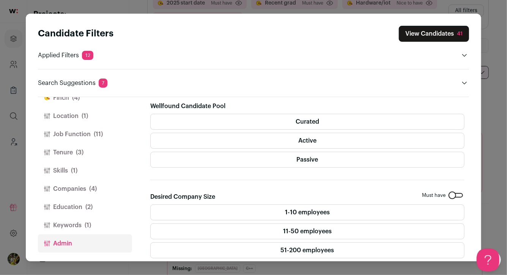
scroll to position [142, 0]
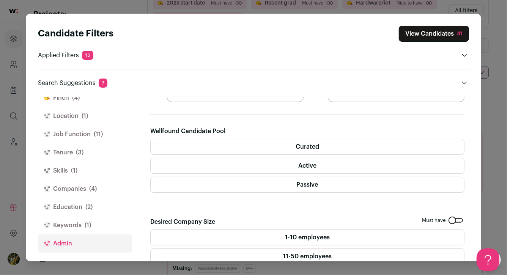
click at [270, 145] on label "Curated" at bounding box center [307, 147] width 315 height 16
click at [270, 164] on label "Active" at bounding box center [307, 166] width 315 height 16
click at [268, 180] on label "Passive" at bounding box center [307, 185] width 315 height 16
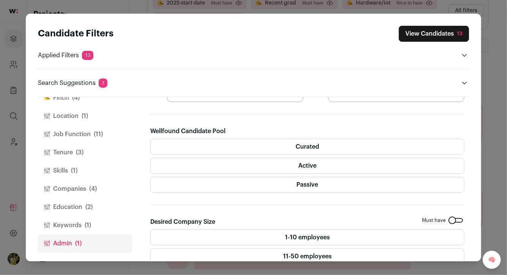
click at [112, 224] on button "Keywords (1)" at bounding box center [85, 226] width 94 height 18
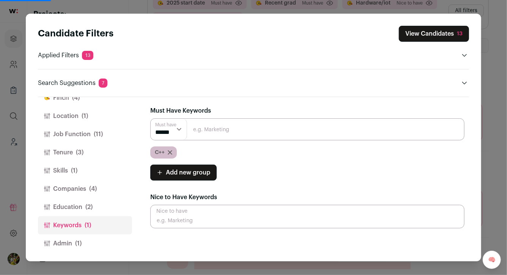
scroll to position [0, 0]
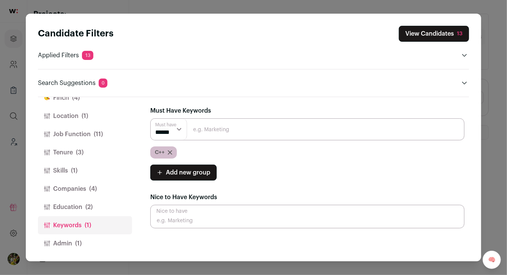
click at [171, 151] on icon "Close modal via background" at bounding box center [170, 153] width 4 height 4
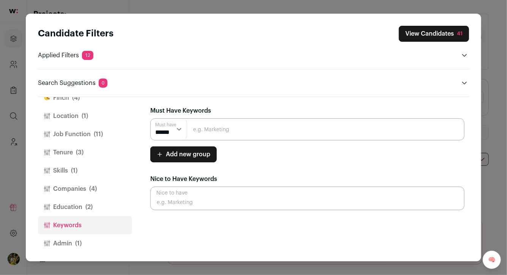
click at [429, 34] on button "View Candidates 41" at bounding box center [434, 34] width 70 height 16
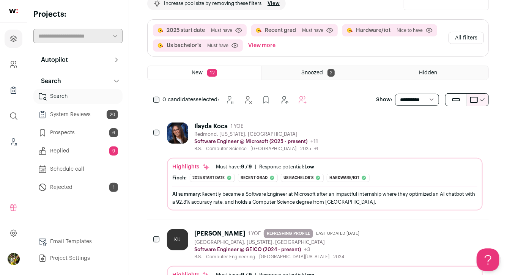
scroll to position [62, 0]
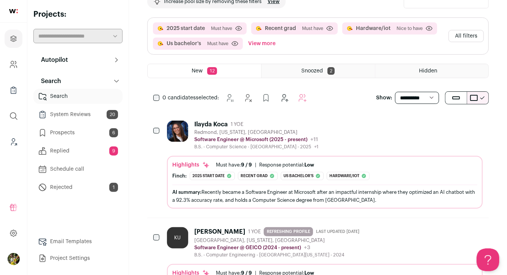
click at [382, 159] on div "Highlights Must have: 9 / 9 How many must haves have been fulfilled? | Response…" at bounding box center [325, 182] width 316 height 53
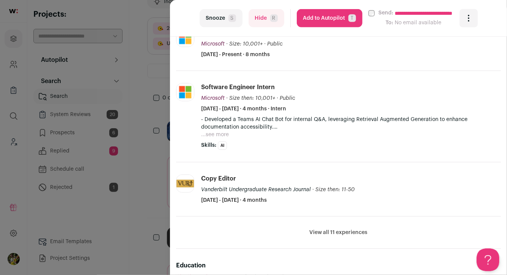
scroll to position [186, 0]
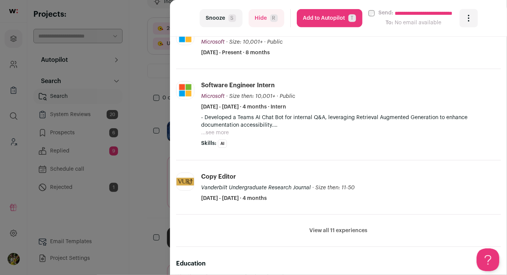
click at [212, 133] on button "...see more" at bounding box center [215, 133] width 28 height 8
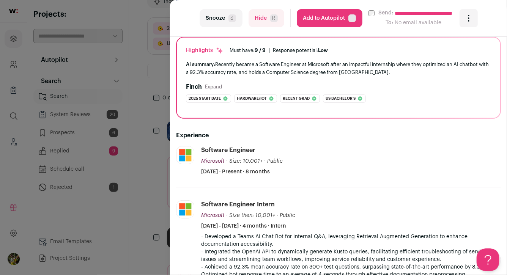
scroll to position [4, 0]
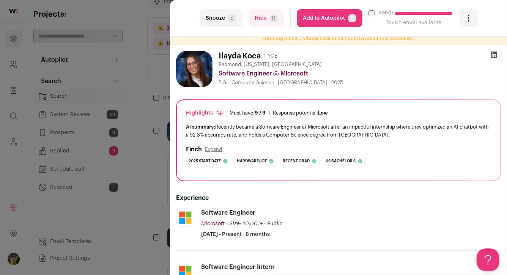
click at [347, 15] on button "Add to Autopilot T" at bounding box center [330, 18] width 66 height 18
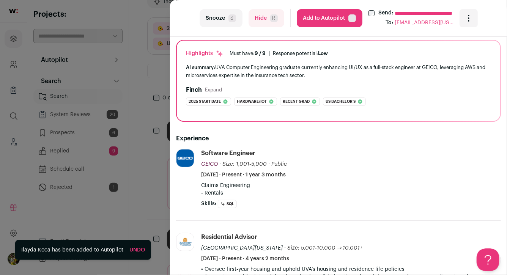
scroll to position [54, 0]
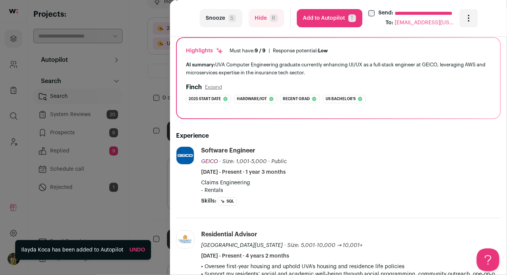
click at [277, 17] on span "R" at bounding box center [274, 18] width 8 height 8
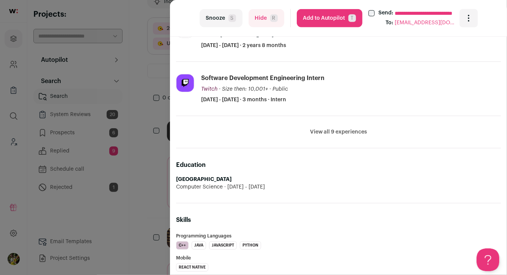
scroll to position [67, 0]
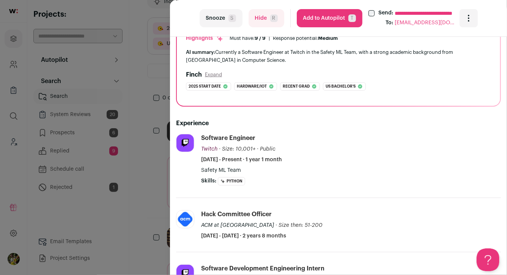
click at [326, 20] on button "Add to Autopilot T" at bounding box center [330, 18] width 66 height 18
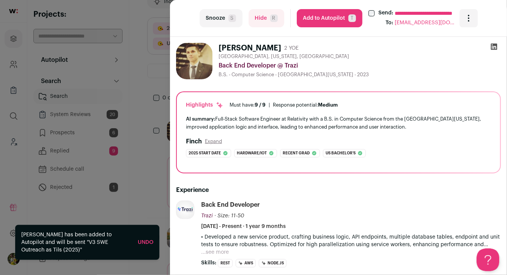
click at [150, 241] on link "Undo" at bounding box center [146, 242] width 16 height 5
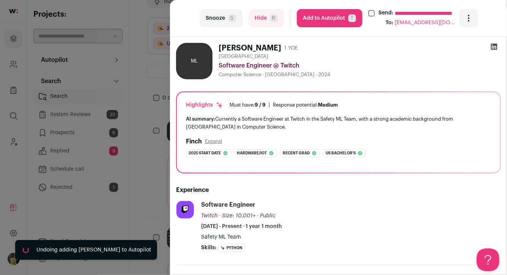
click at [269, 23] on button "Hide R" at bounding box center [267, 18] width 36 height 18
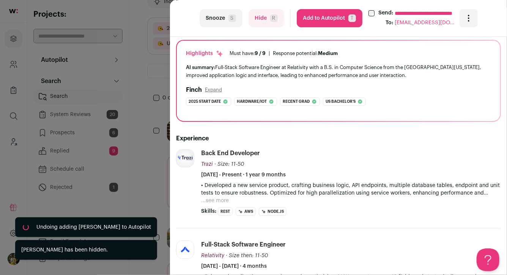
scroll to position [84, 0]
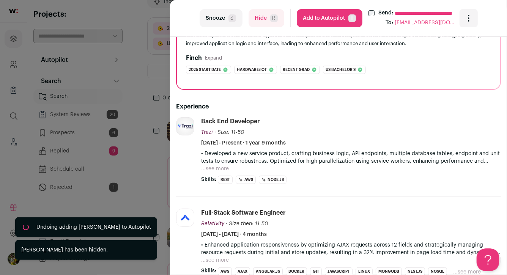
click at [223, 168] on button "...see more" at bounding box center [215, 169] width 28 height 8
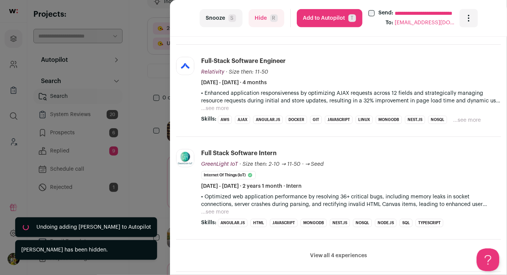
scroll to position [285, 0]
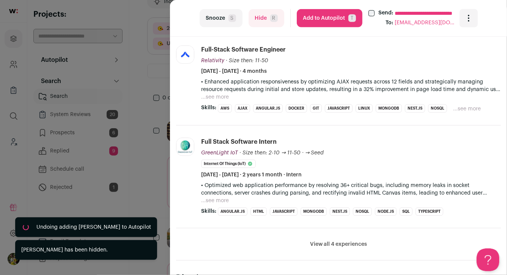
click at [260, 23] on button "Hide R" at bounding box center [267, 18] width 36 height 18
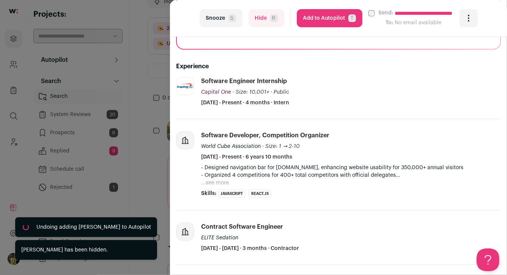
scroll to position [152, 0]
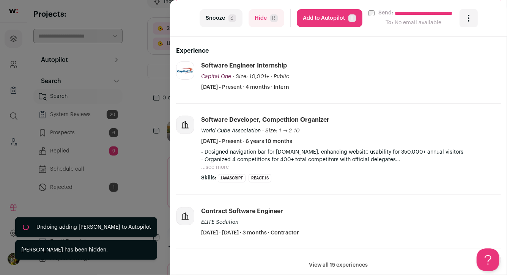
click at [258, 24] on button "Hide R" at bounding box center [267, 18] width 36 height 18
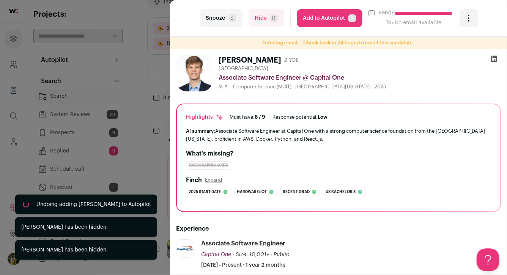
click at [162, 118] on div "**********" at bounding box center [253, 137] width 507 height 275
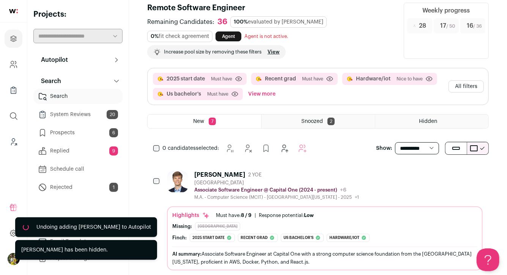
scroll to position [0, 0]
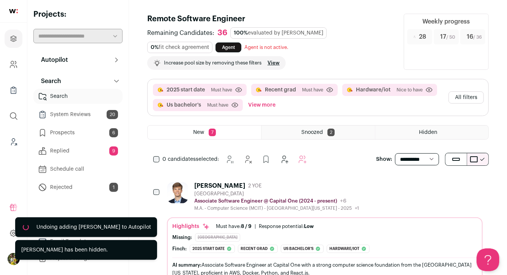
click at [463, 99] on button "All filters" at bounding box center [466, 98] width 35 height 12
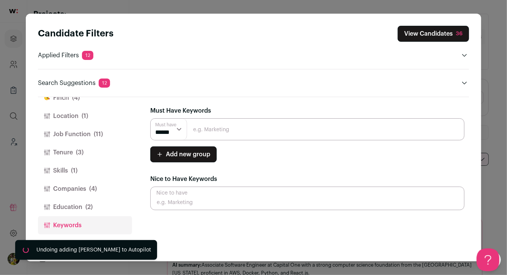
click at [95, 206] on button "Education (2)" at bounding box center [85, 207] width 94 height 18
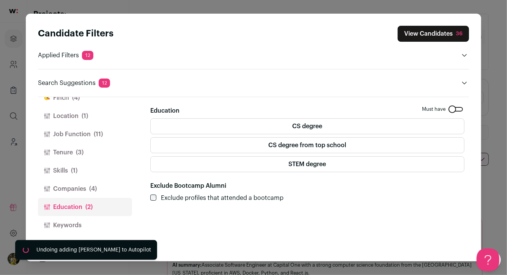
click at [214, 170] on label "STEM degree" at bounding box center [307, 164] width 315 height 16
click at [115, 186] on button "Companies (4)" at bounding box center [85, 189] width 94 height 18
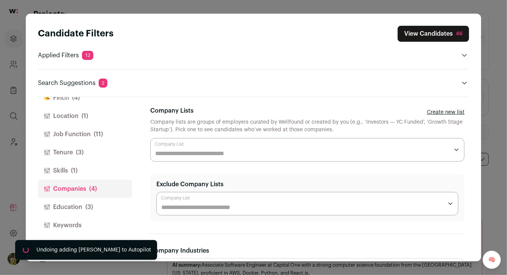
click at [107, 172] on button "Skills (1)" at bounding box center [85, 171] width 94 height 18
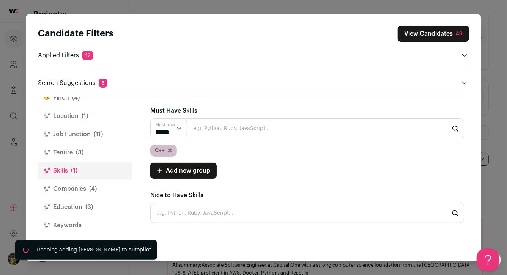
click at [109, 154] on button "Tenure (3)" at bounding box center [85, 153] width 94 height 18
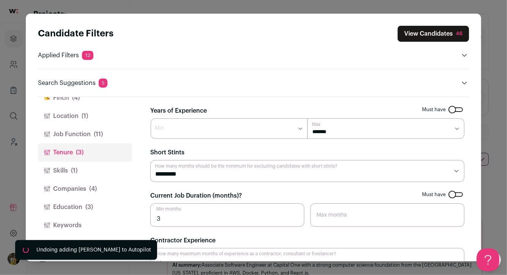
click at [107, 132] on button "Job Function (11)" at bounding box center [85, 134] width 94 height 18
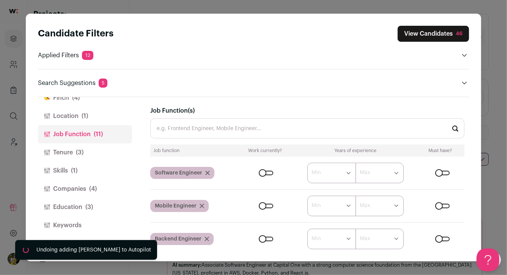
click at [85, 120] on span "(1)" at bounding box center [85, 116] width 6 height 9
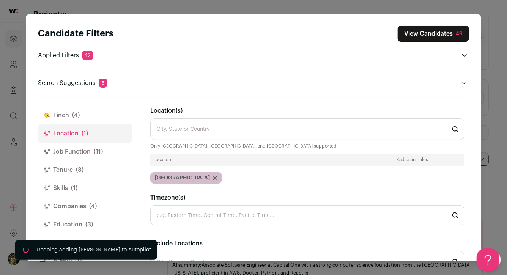
click at [104, 117] on button "Finch (4)" at bounding box center [85, 115] width 94 height 18
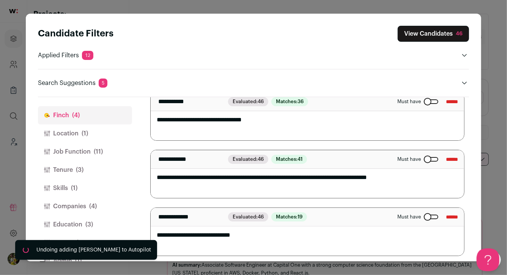
scroll to position [118, 0]
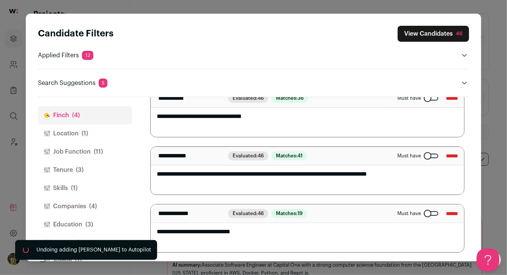
click at [429, 37] on button "View Candidates 46" at bounding box center [433, 34] width 71 height 16
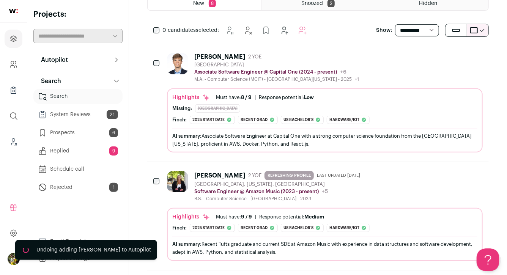
scroll to position [133, 0]
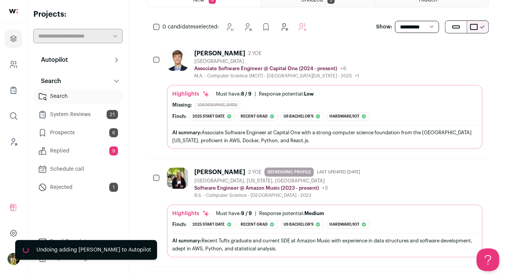
click at [413, 54] on icon "Hide" at bounding box center [415, 53] width 9 height 9
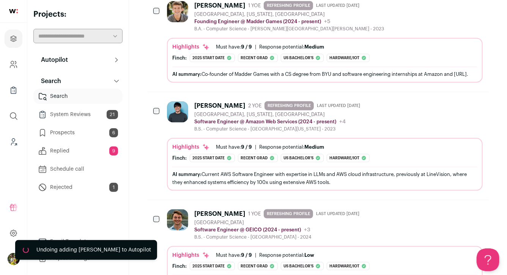
scroll to position [398, 0]
click at [384, 55] on div "Finch: 2025 start date The profile started a new role as Founding Engineer at M…" at bounding box center [324, 58] width 305 height 8
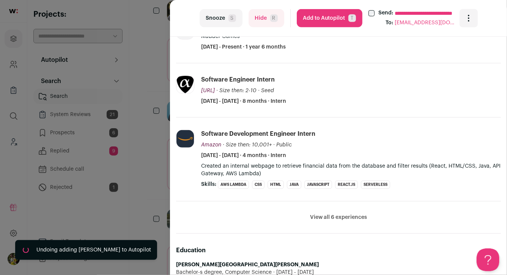
scroll to position [47, 0]
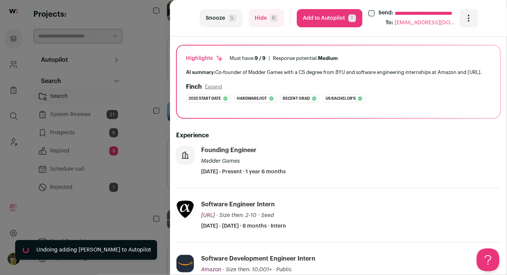
click at [336, 18] on button "Add to Autopilot T" at bounding box center [330, 18] width 66 height 18
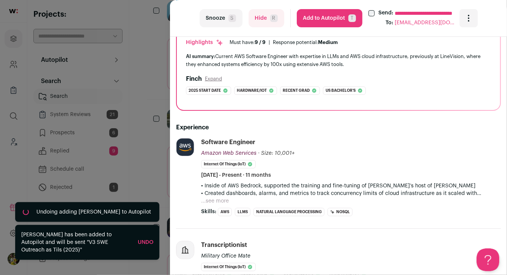
scroll to position [86, 0]
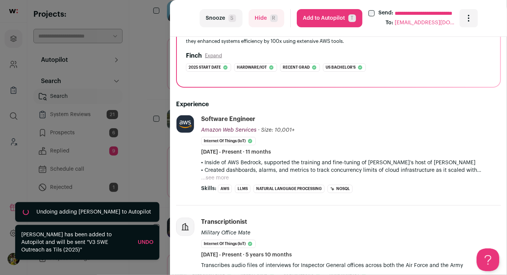
click at [218, 177] on button "...see more" at bounding box center [215, 178] width 28 height 8
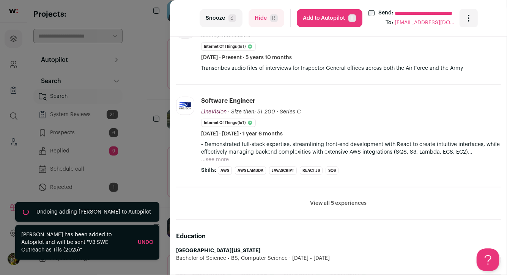
scroll to position [305, 0]
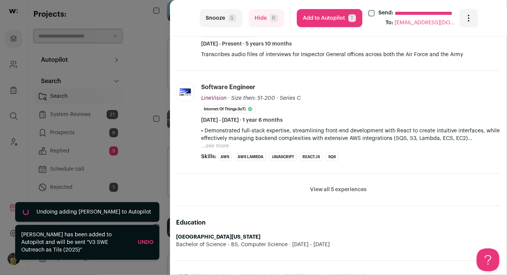
click at [267, 18] on button "Hide R" at bounding box center [267, 18] width 36 height 18
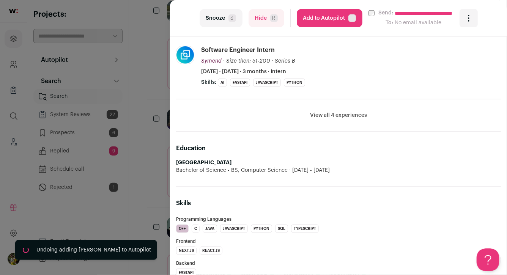
scroll to position [304, 0]
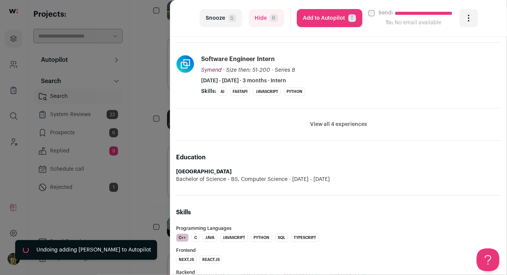
click at [328, 126] on button "View all 4 experiences" at bounding box center [338, 125] width 57 height 8
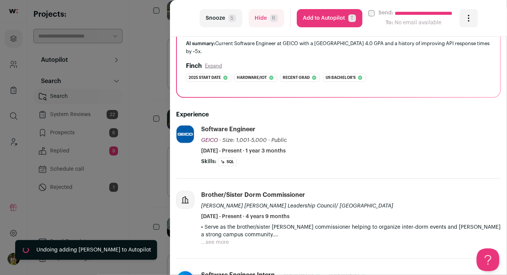
scroll to position [86, 0]
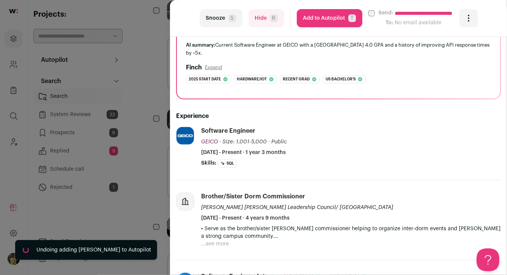
click at [329, 21] on button "Add to Autopilot T" at bounding box center [330, 18] width 66 height 18
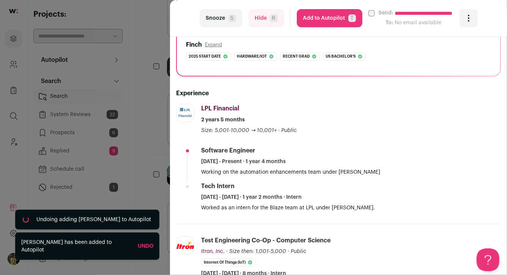
scroll to position [125, 0]
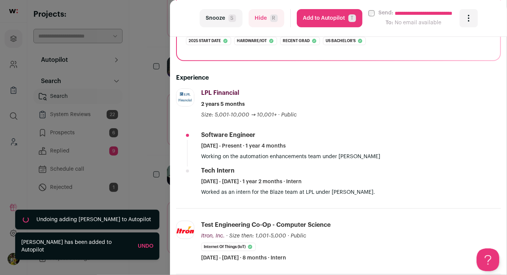
click at [274, 17] on span "R" at bounding box center [274, 18] width 8 height 8
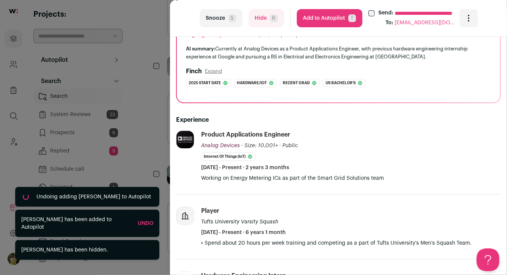
scroll to position [0, 0]
click at [334, 17] on button "Add to Autopilot T" at bounding box center [330, 18] width 66 height 18
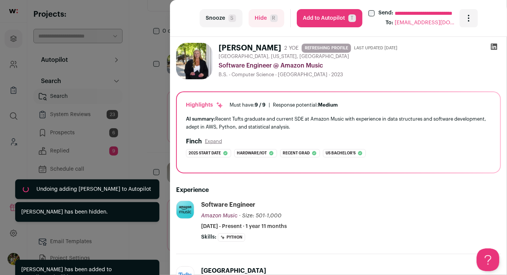
scroll to position [127, 0]
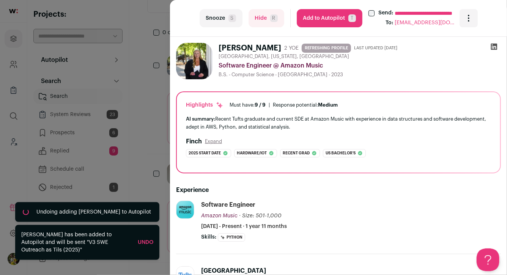
click at [145, 242] on link "Undo" at bounding box center [146, 242] width 16 height 5
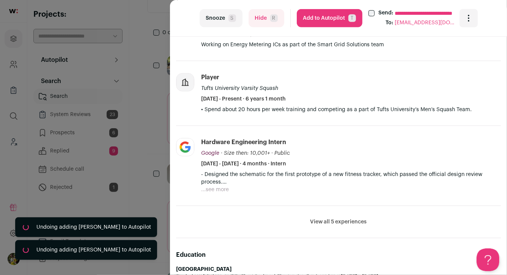
scroll to position [203, 0]
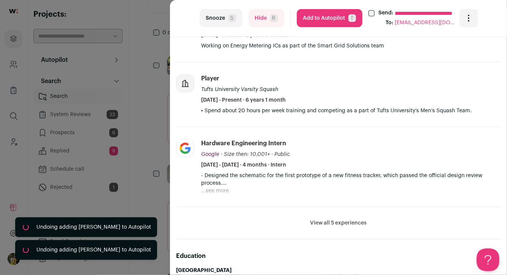
click at [275, 24] on button "Hide R" at bounding box center [267, 18] width 36 height 18
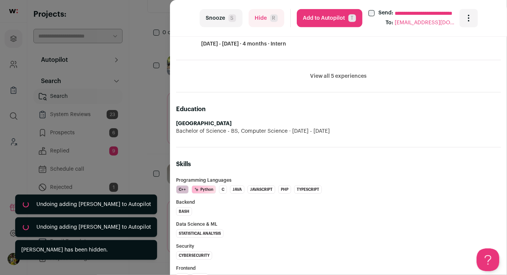
scroll to position [418, 0]
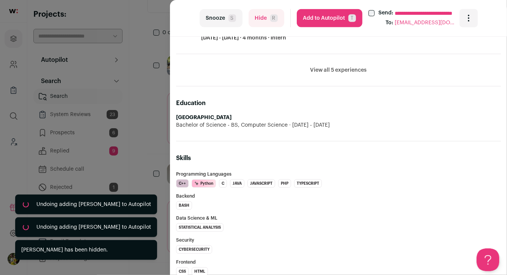
click at [307, 22] on button "Add to Autopilot T" at bounding box center [330, 18] width 66 height 18
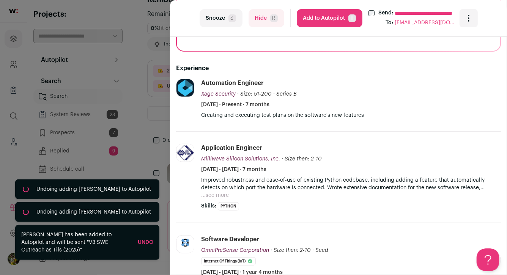
scroll to position [125, 0]
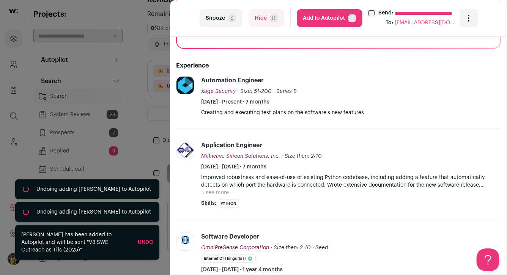
click at [267, 17] on button "Hide R" at bounding box center [267, 18] width 36 height 18
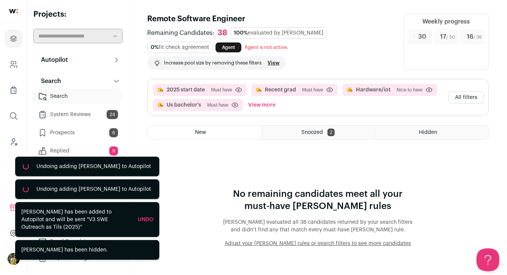
scroll to position [0, 0]
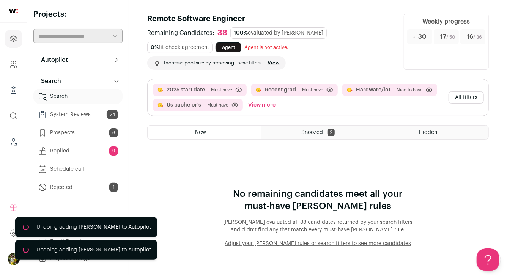
click at [463, 95] on button "All filters" at bounding box center [466, 98] width 35 height 12
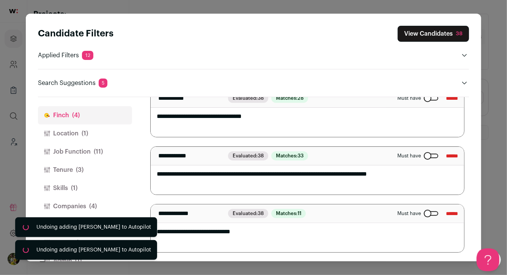
scroll to position [17, 0]
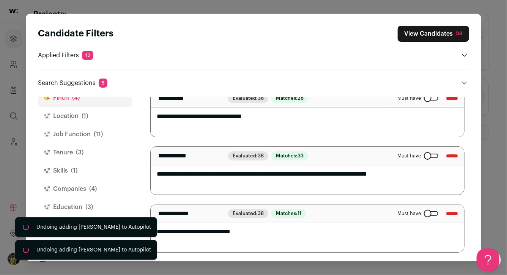
click at [112, 202] on button "Education (3)" at bounding box center [85, 207] width 94 height 18
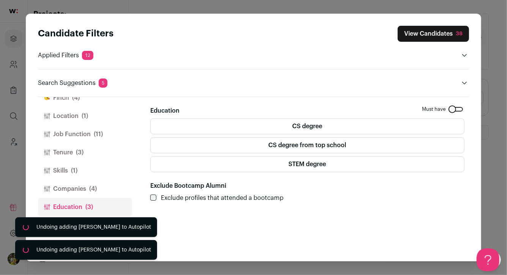
scroll to position [0, 0]
click at [112, 194] on button "Companies (4)" at bounding box center [85, 189] width 94 height 18
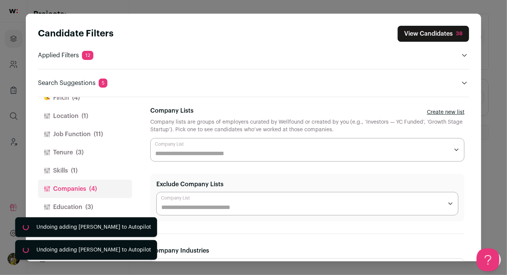
click at [108, 175] on button "Skills (1)" at bounding box center [85, 171] width 94 height 18
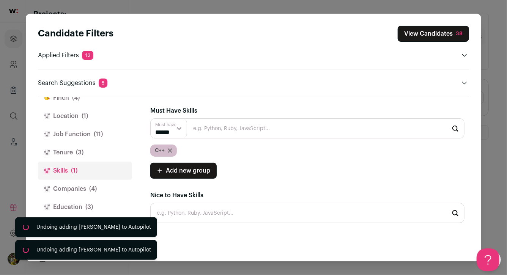
click at [107, 152] on button "Tenure (3)" at bounding box center [85, 153] width 94 height 18
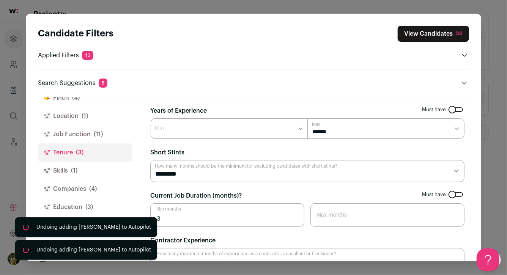
click at [114, 127] on button "Job Function (11)" at bounding box center [85, 134] width 94 height 18
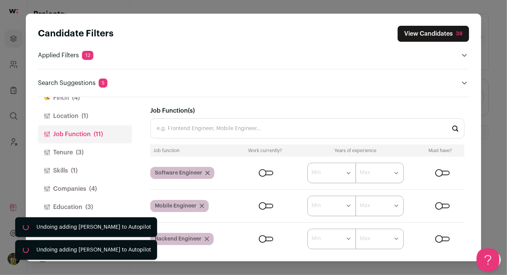
click at [112, 117] on button "Location (1)" at bounding box center [85, 116] width 94 height 18
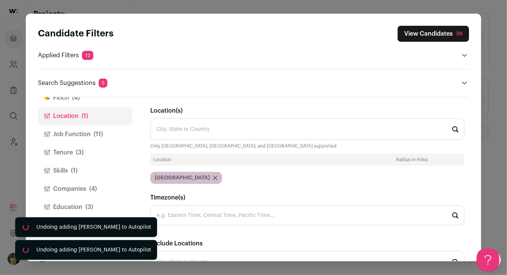
click at [106, 106] on button "Finch (4)" at bounding box center [85, 98] width 94 height 18
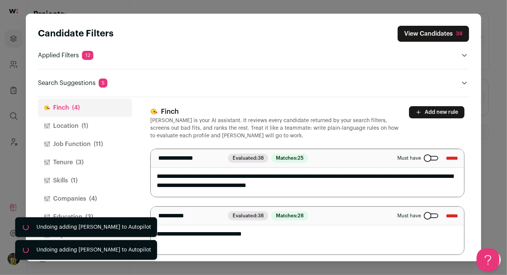
scroll to position [12, 0]
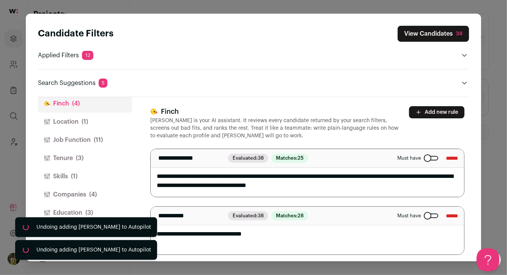
click at [103, 122] on button "Location (1)" at bounding box center [85, 122] width 94 height 18
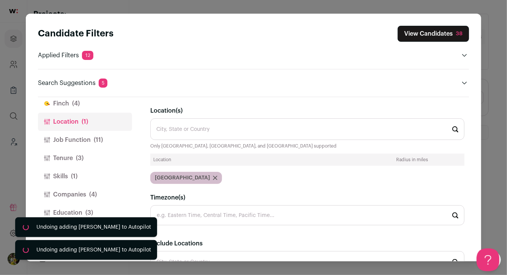
click at [106, 139] on button "Job Function (11)" at bounding box center [85, 140] width 94 height 18
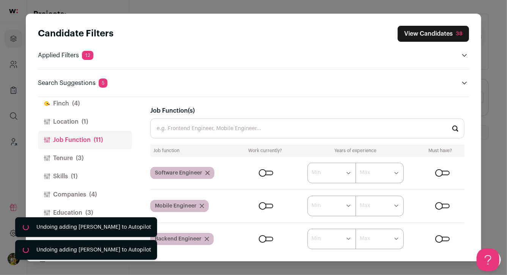
scroll to position [17, 0]
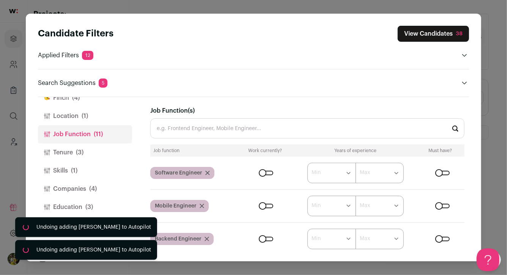
click at [106, 147] on button "Tenure (3)" at bounding box center [85, 153] width 94 height 18
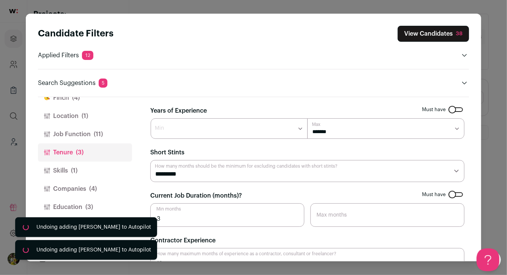
click at [111, 137] on button "Job Function (11)" at bounding box center [85, 134] width 94 height 18
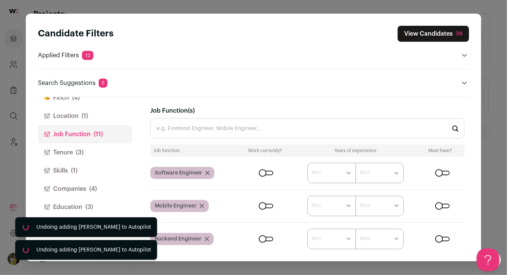
click at [122, 150] on button "Tenure (3)" at bounding box center [85, 153] width 94 height 18
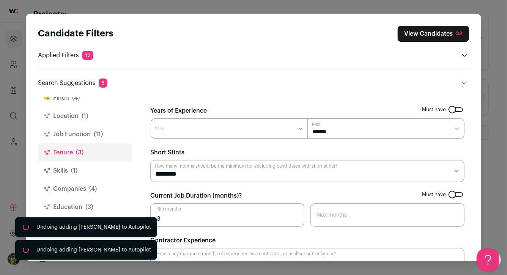
click at [118, 131] on button "Job Function (11)" at bounding box center [85, 134] width 94 height 18
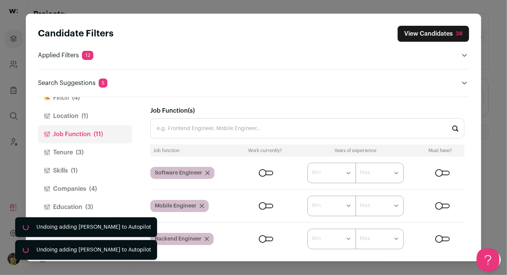
click at [110, 149] on button "Tenure (3)" at bounding box center [85, 153] width 94 height 18
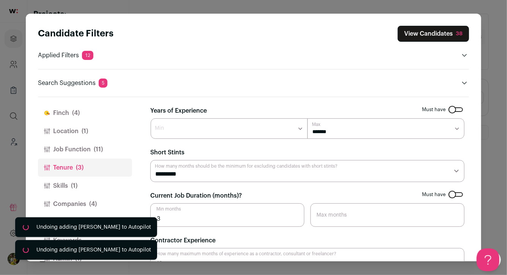
scroll to position [0, 0]
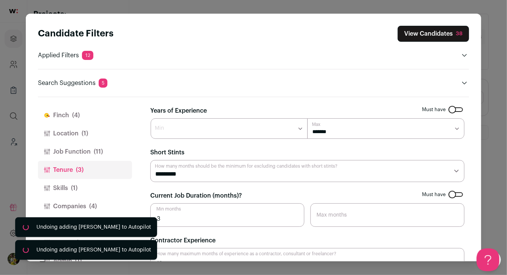
click at [112, 149] on button "Job Function (11)" at bounding box center [85, 152] width 94 height 18
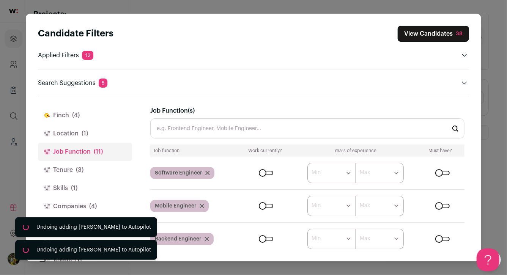
click at [107, 131] on button "Location (1)" at bounding box center [85, 134] width 94 height 18
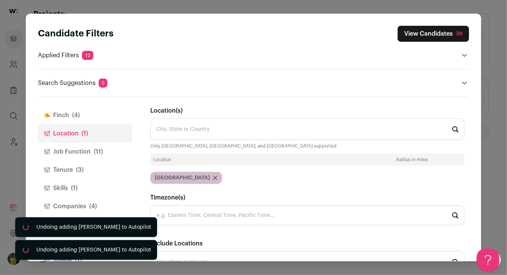
click at [408, 36] on button "View Candidates 38" at bounding box center [433, 34] width 71 height 16
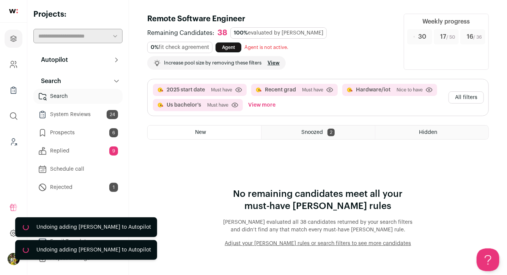
click at [274, 103] on button "View more" at bounding box center [262, 105] width 30 height 12
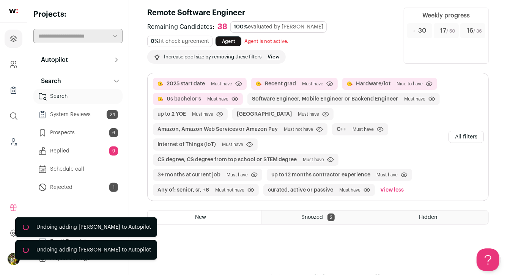
scroll to position [11, 0]
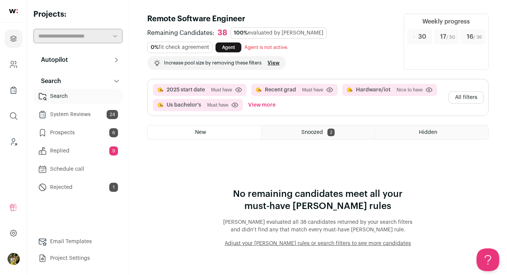
click at [217, 49] on link "Agent" at bounding box center [229, 48] width 26 height 10
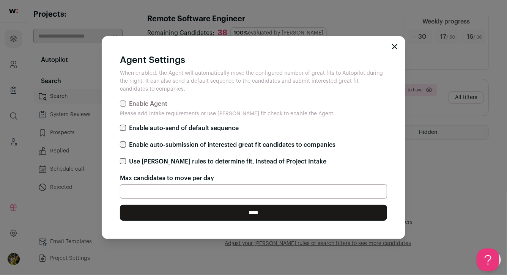
click at [226, 163] on label "Use [PERSON_NAME] rules to determine fit, instead of Project Intake" at bounding box center [228, 161] width 198 height 9
click at [225, 215] on input "****" at bounding box center [253, 213] width 267 height 16
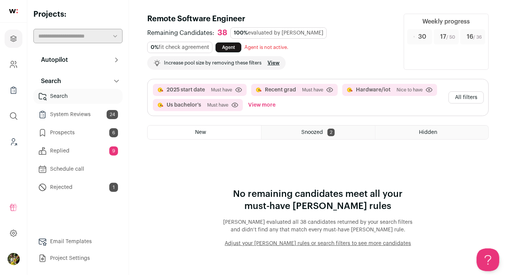
click at [230, 47] on link "Agent" at bounding box center [229, 48] width 26 height 10
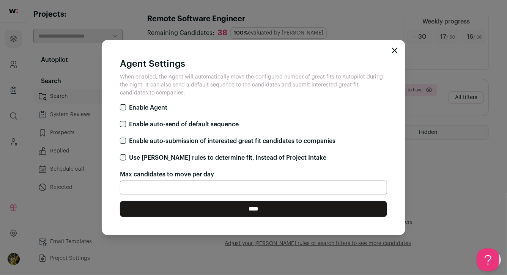
click at [395, 50] on icon "Close modal" at bounding box center [395, 50] width 6 height 6
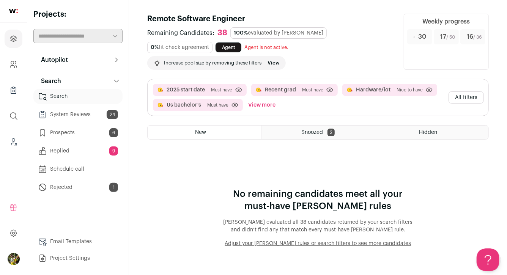
click at [466, 100] on button "All filters" at bounding box center [466, 98] width 35 height 12
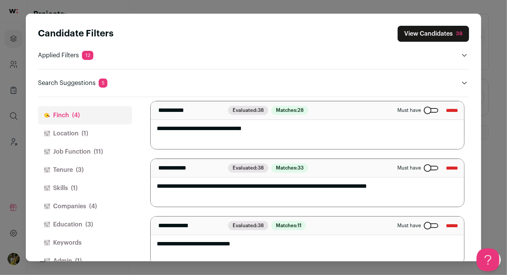
scroll to position [118, 0]
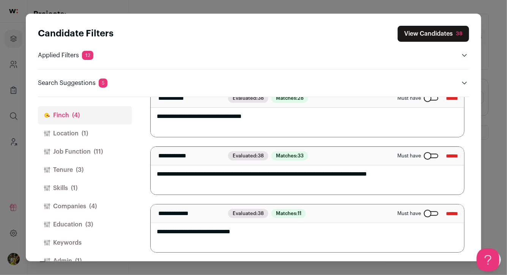
click at [417, 43] on div "Candidate Filters View Candidates 38 Applied Filters 12 2025 start date, Recent…" at bounding box center [254, 57] width 432 height 62
click at [418, 40] on button "View Candidates 38" at bounding box center [433, 34] width 71 height 16
